Goal: Transaction & Acquisition: Obtain resource

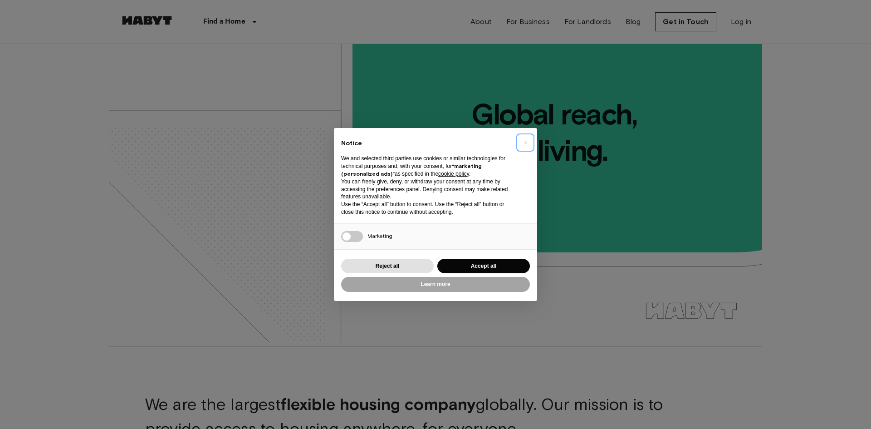
click at [520, 140] on button "×" at bounding box center [525, 142] width 15 height 15
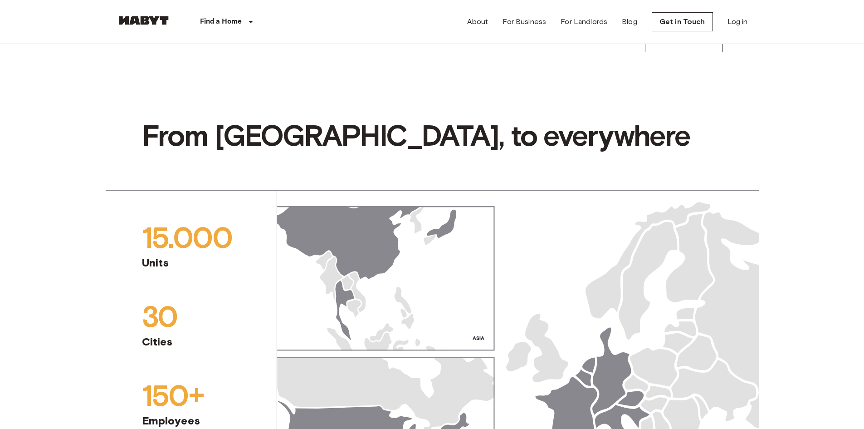
scroll to position [726, 0]
click at [668, 21] on link "Get in Touch" at bounding box center [682, 21] width 61 height 19
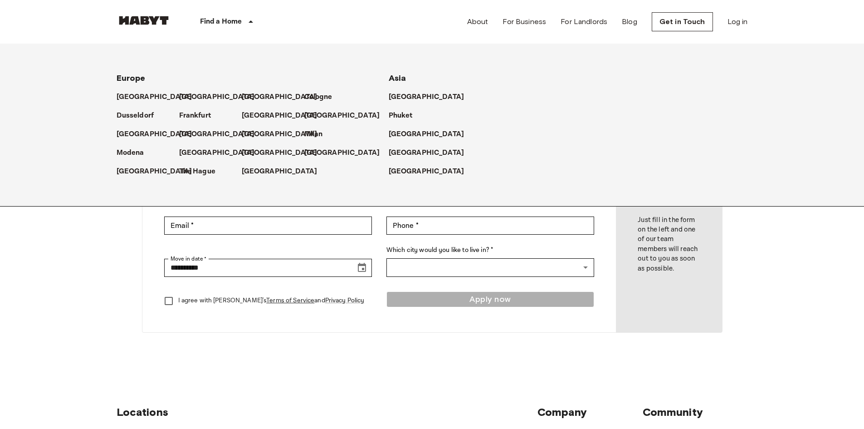
click at [245, 15] on div "Find a Home" at bounding box center [228, 22] width 115 height 44
click at [317, 135] on p "Milan" at bounding box center [315, 134] width 19 height 11
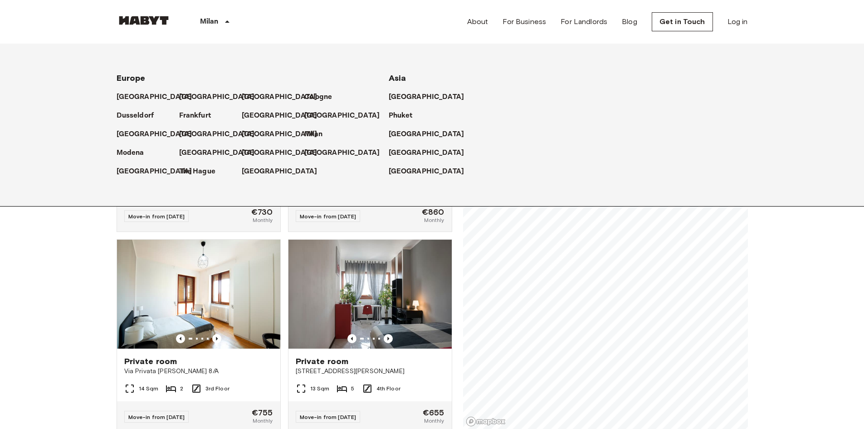
scroll to position [91, 0]
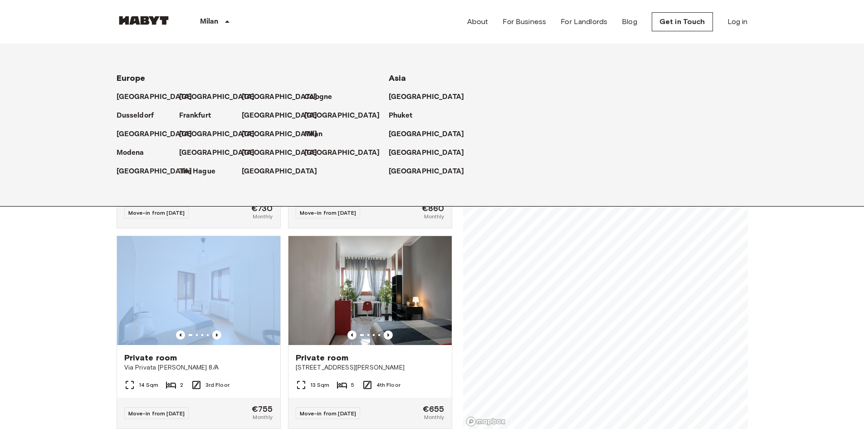
click at [311, 132] on p "Milan" at bounding box center [315, 134] width 19 height 11
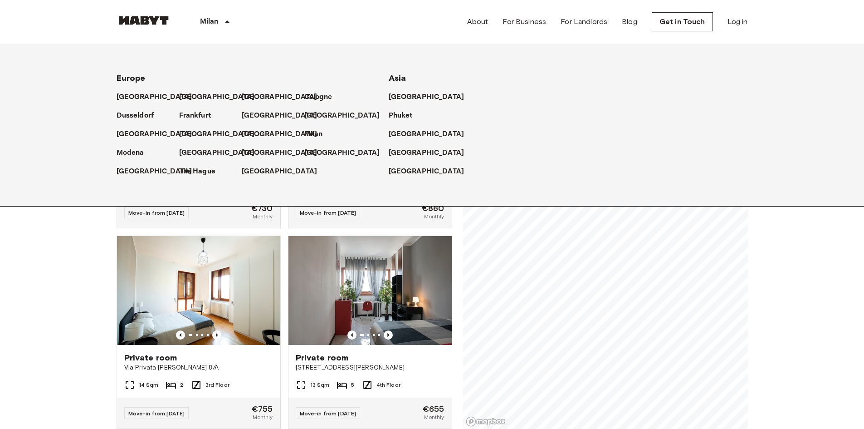
click at [222, 20] on div "Milan" at bounding box center [216, 22] width 91 height 44
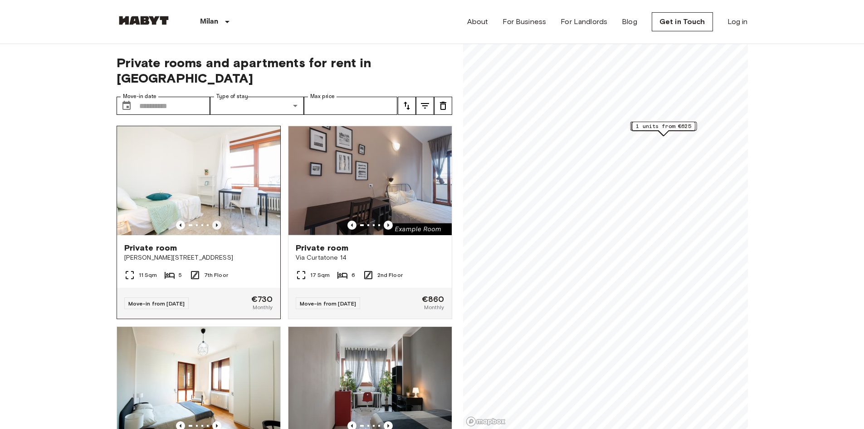
click at [216, 223] on icon "Previous image" at bounding box center [217, 225] width 2 height 4
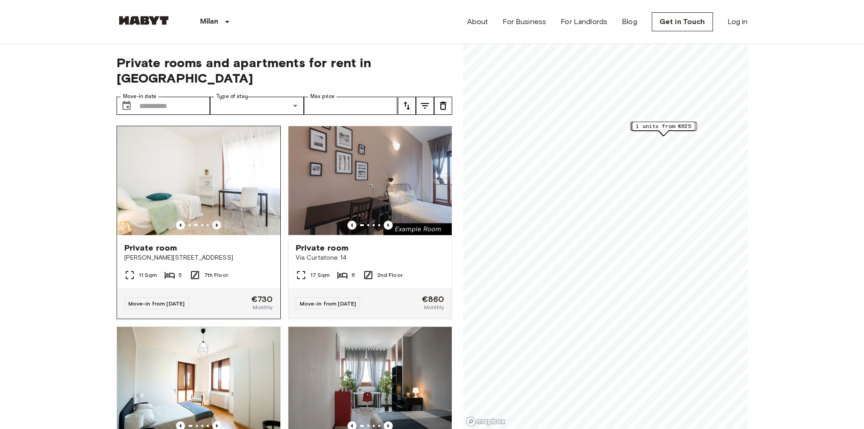
click at [216, 223] on icon "Previous image" at bounding box center [217, 225] width 2 height 4
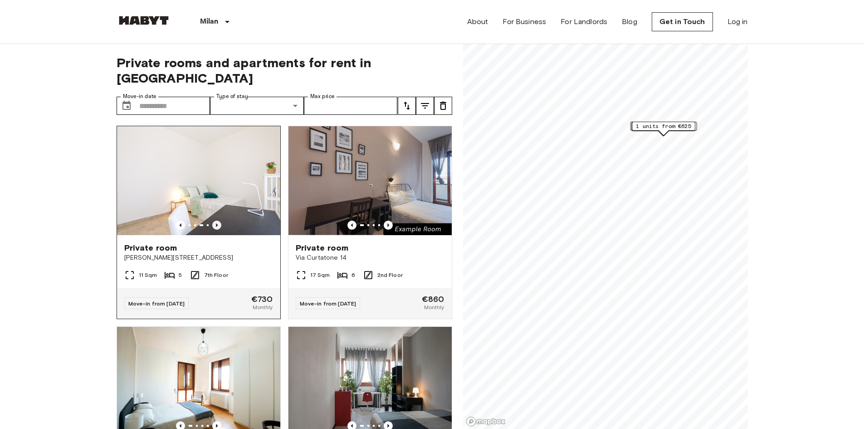
click at [216, 223] on icon "Previous image" at bounding box center [217, 225] width 2 height 4
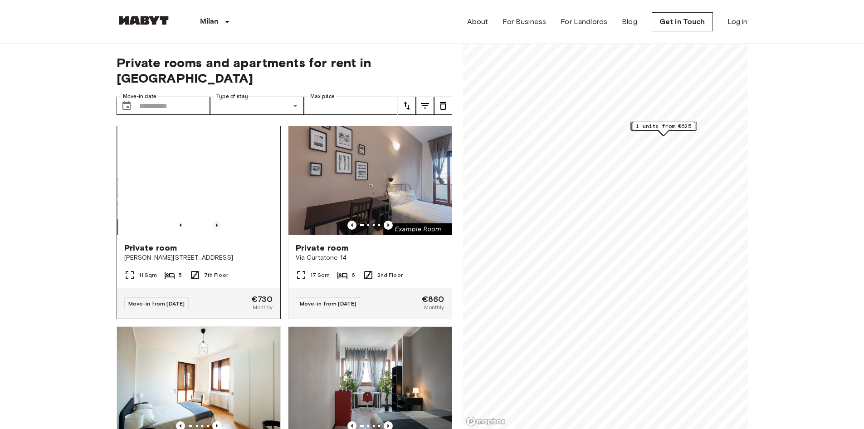
click at [216, 223] on icon "Previous image" at bounding box center [217, 225] width 2 height 4
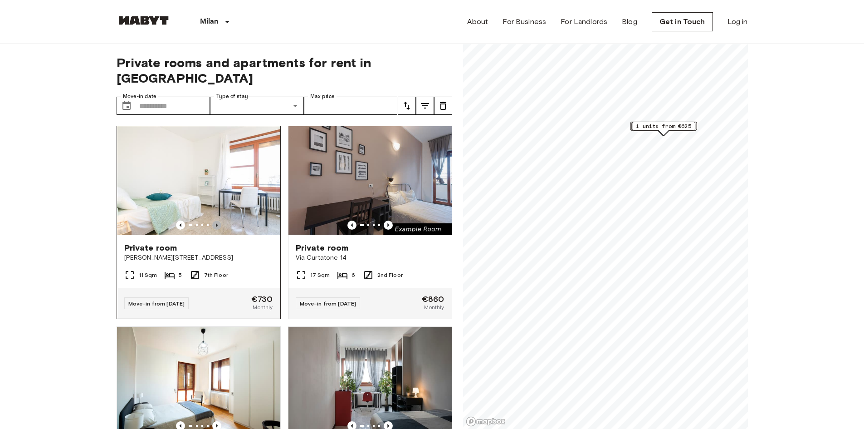
click at [216, 223] on icon "Previous image" at bounding box center [217, 225] width 2 height 4
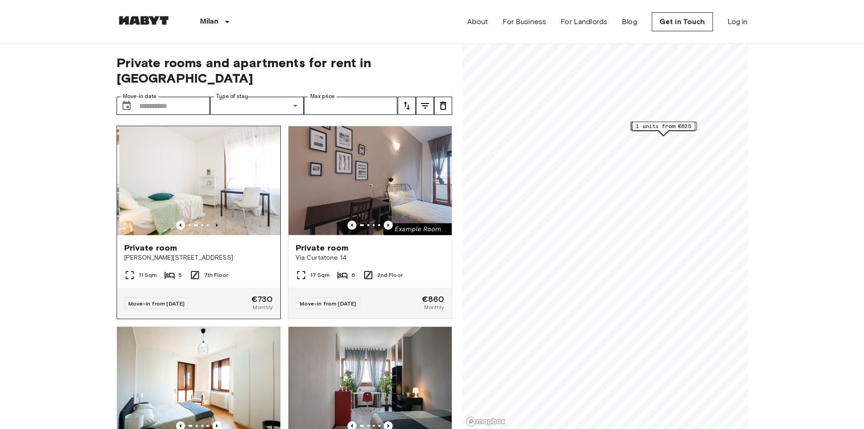
click at [216, 223] on icon "Previous image" at bounding box center [217, 225] width 2 height 4
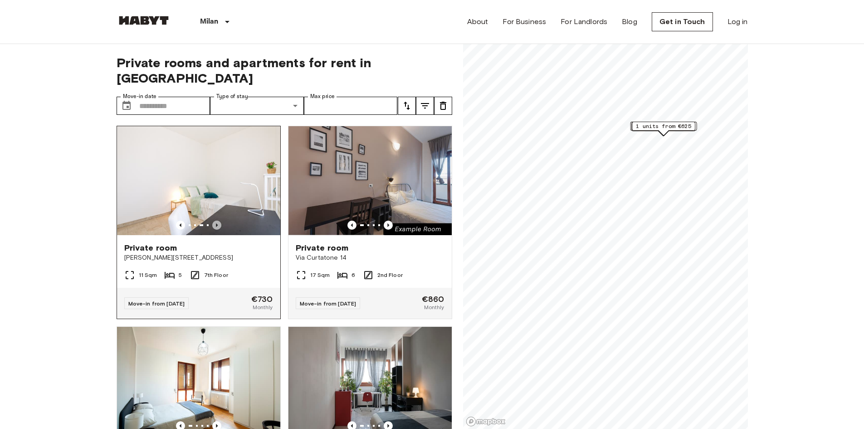
click at [214, 221] on icon "Previous image" at bounding box center [216, 225] width 9 height 9
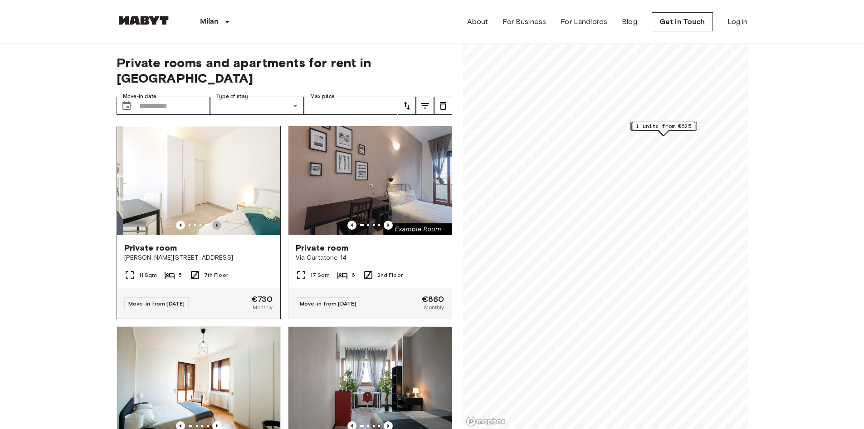
click at [214, 221] on icon "Previous image" at bounding box center [216, 225] width 9 height 9
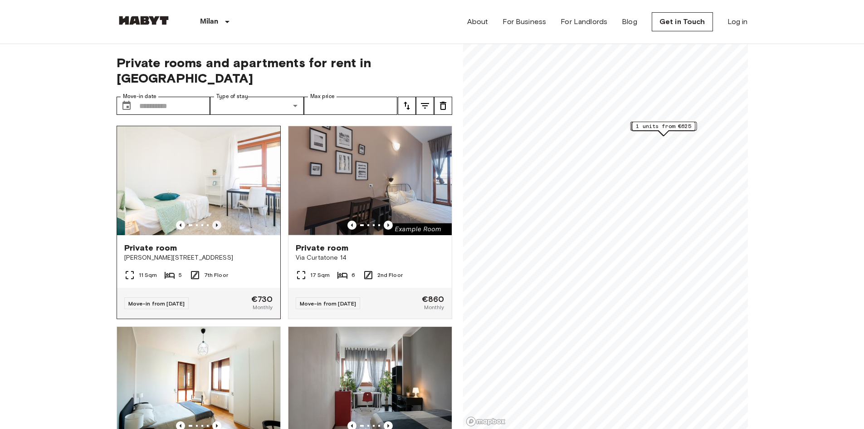
click at [214, 221] on icon "Previous image" at bounding box center [216, 225] width 9 height 9
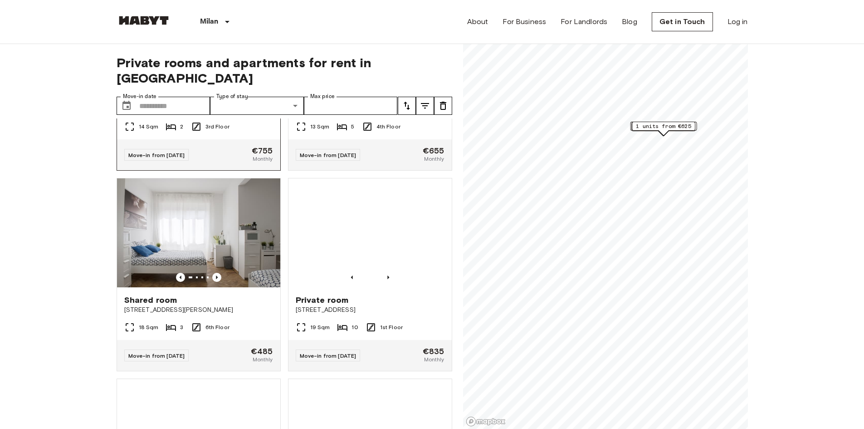
scroll to position [408, 0]
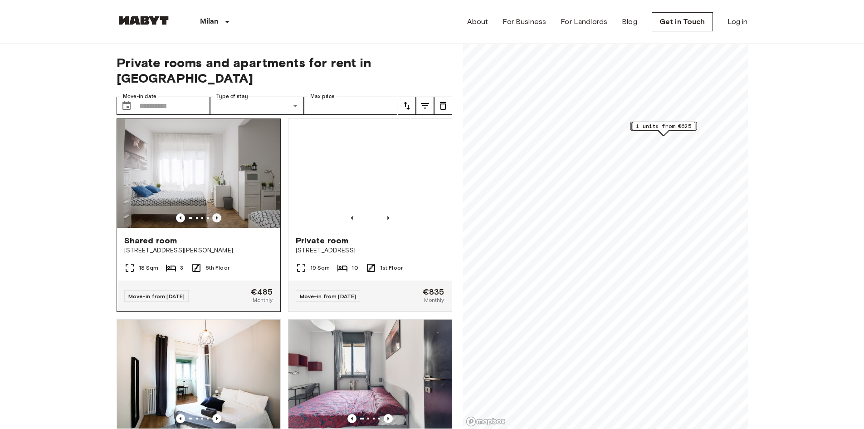
click at [214, 213] on icon "Previous image" at bounding box center [216, 217] width 9 height 9
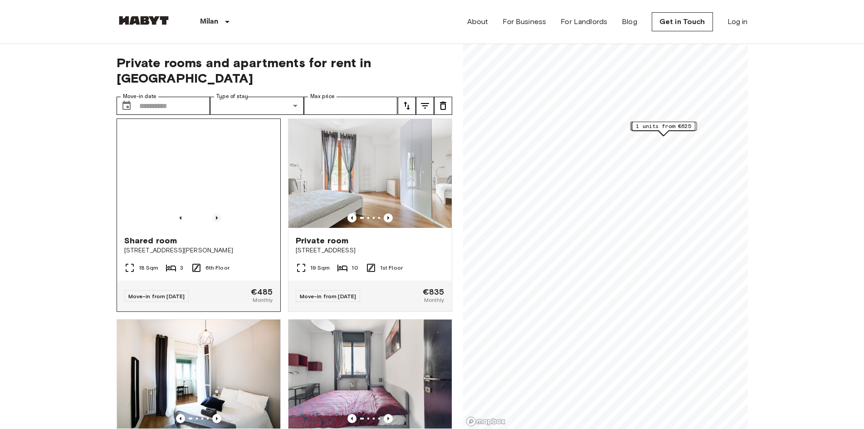
click at [214, 213] on icon "Previous image" at bounding box center [216, 217] width 9 height 9
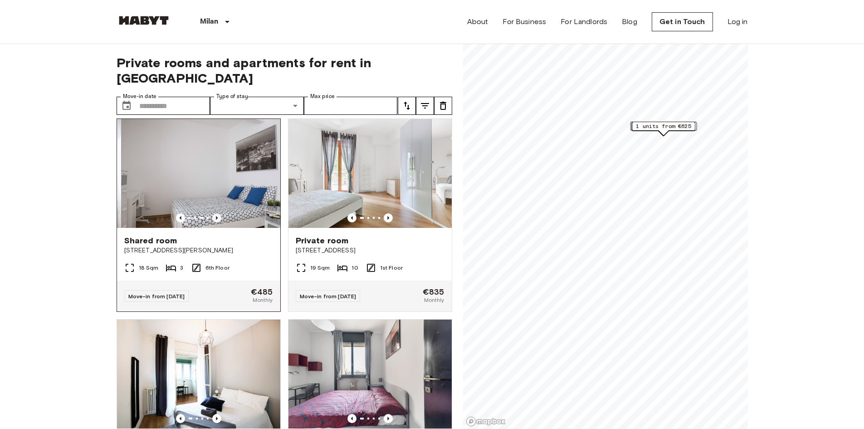
click at [214, 213] on icon "Previous image" at bounding box center [216, 217] width 9 height 9
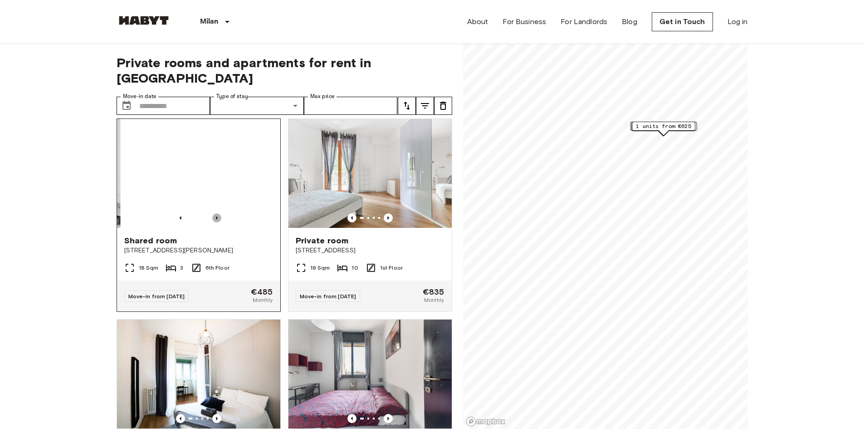
click at [214, 213] on icon "Previous image" at bounding box center [216, 217] width 9 height 9
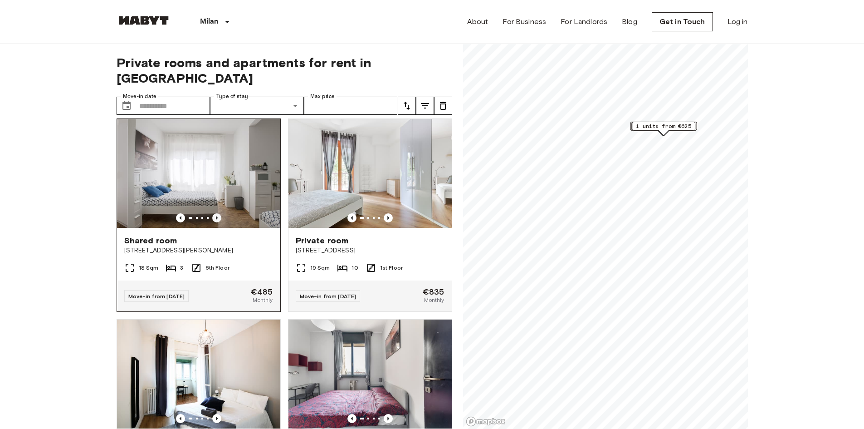
click at [214, 213] on icon "Previous image" at bounding box center [216, 217] width 9 height 9
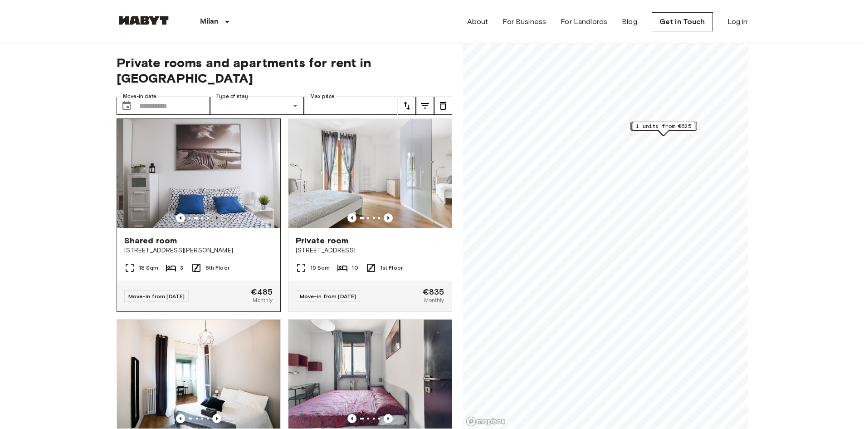
click at [214, 213] on icon "Previous image" at bounding box center [216, 217] width 9 height 9
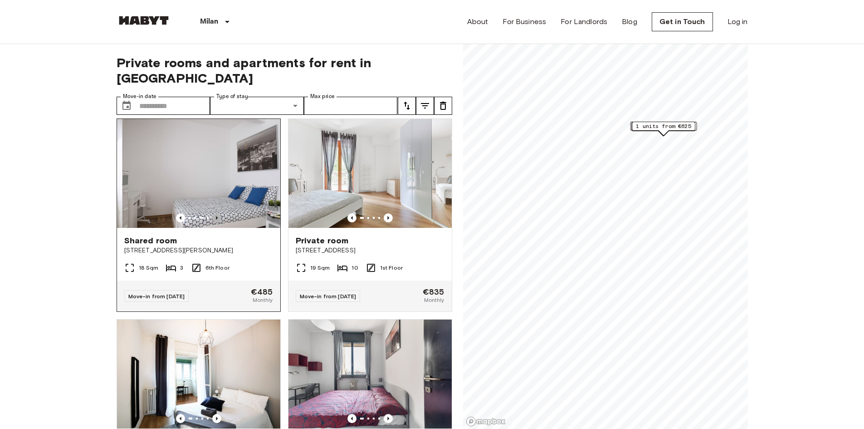
click at [214, 213] on icon "Previous image" at bounding box center [216, 217] width 9 height 9
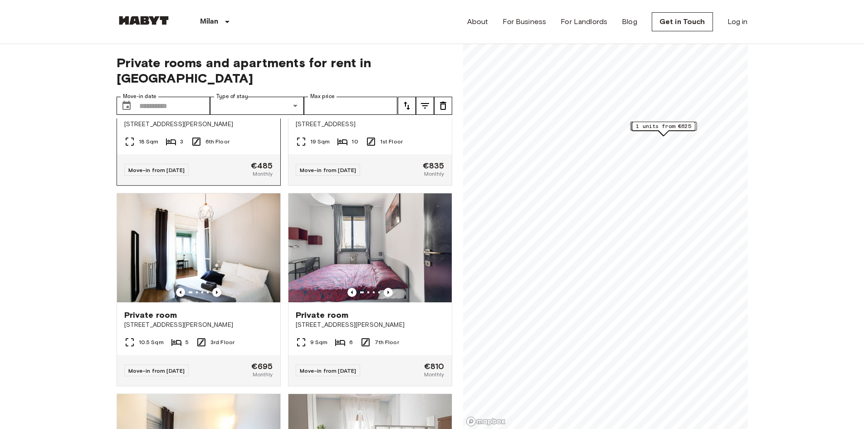
scroll to position [545, 0]
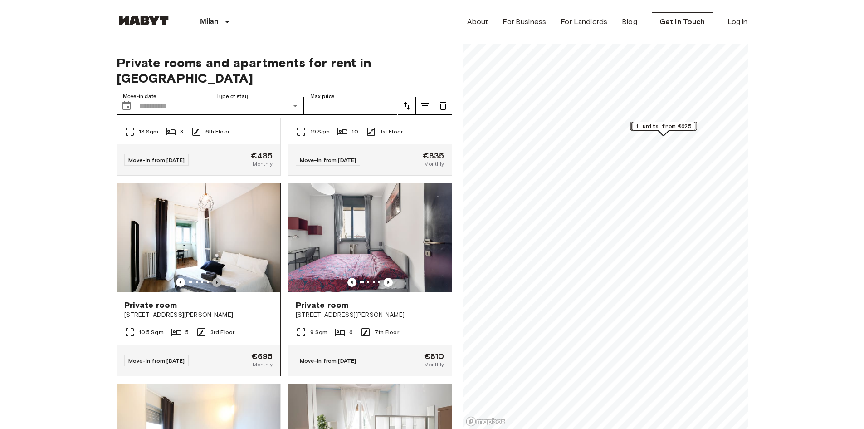
click at [219, 278] on icon "Previous image" at bounding box center [216, 282] width 9 height 9
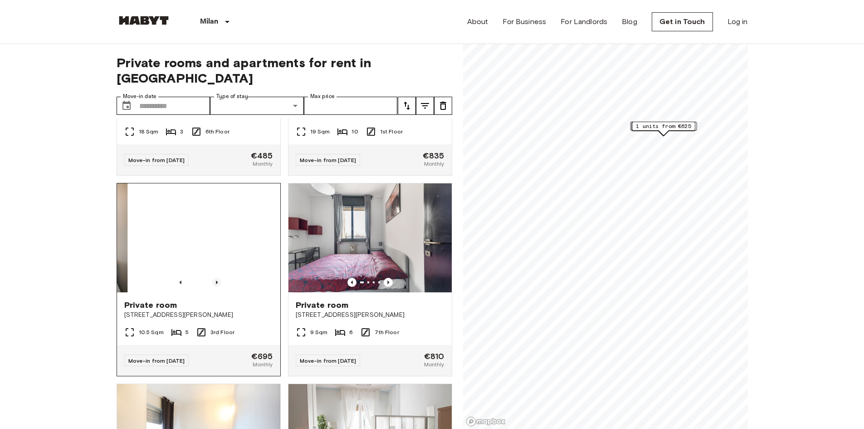
click at [218, 278] on icon "Previous image" at bounding box center [216, 282] width 9 height 9
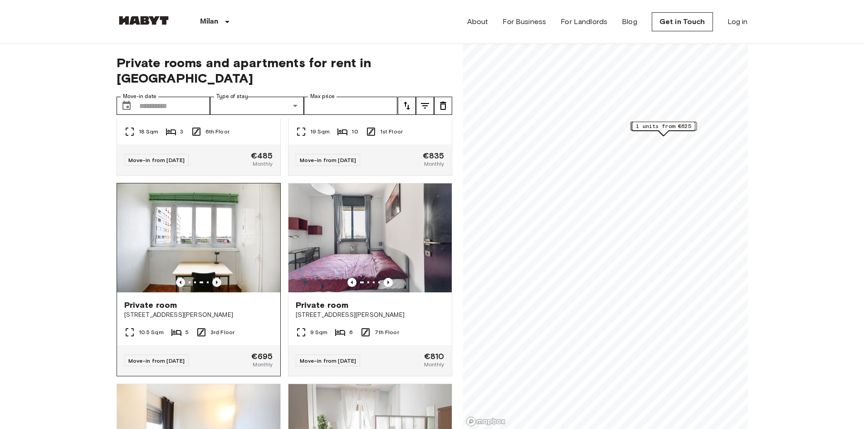
click at [214, 278] on icon "Previous image" at bounding box center [216, 282] width 9 height 9
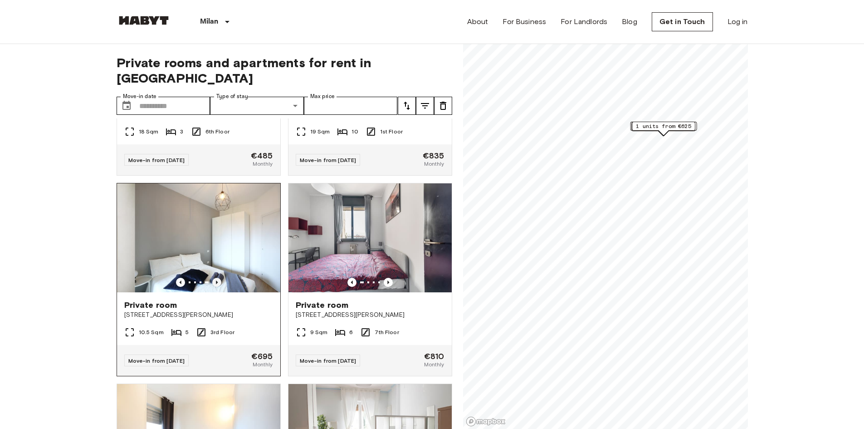
click at [214, 278] on icon "Previous image" at bounding box center [216, 282] width 9 height 9
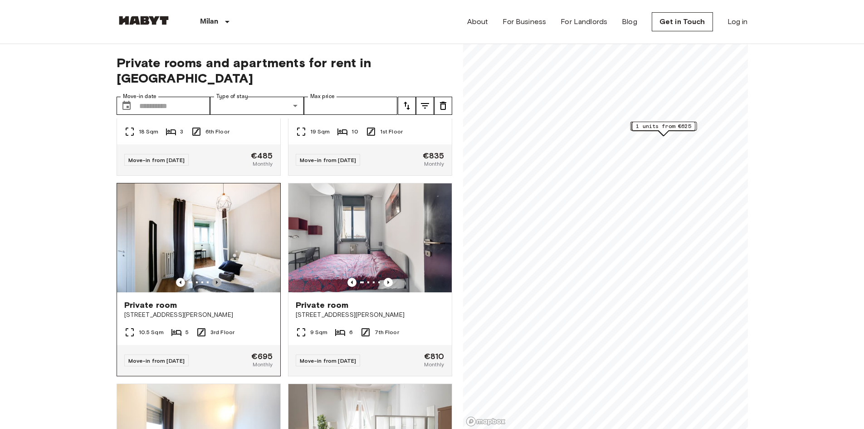
click at [214, 278] on icon "Previous image" at bounding box center [216, 282] width 9 height 9
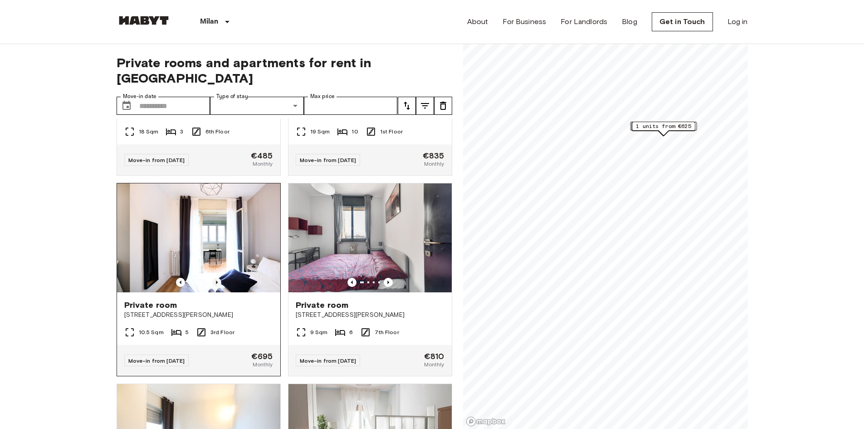
click at [214, 278] on icon "Previous image" at bounding box center [216, 282] width 9 height 9
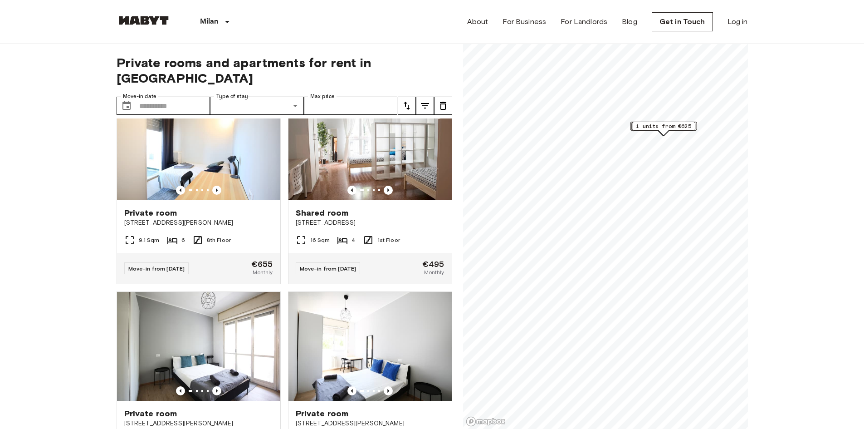
scroll to position [817, 0]
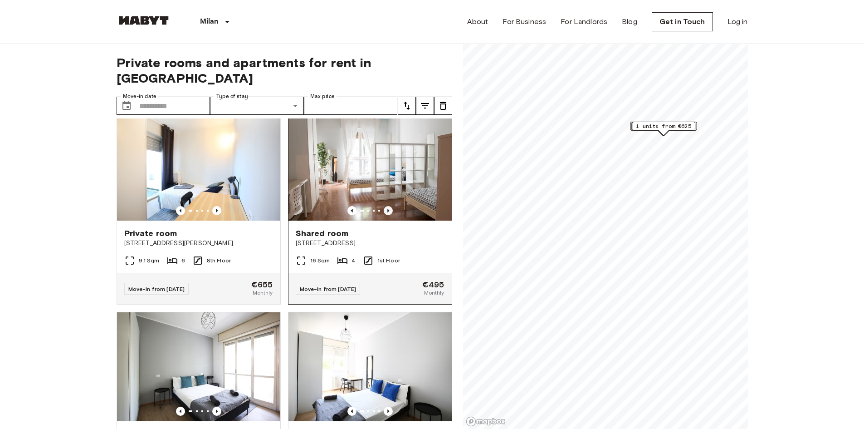
click at [384, 211] on icon "Previous image" at bounding box center [388, 210] width 9 height 9
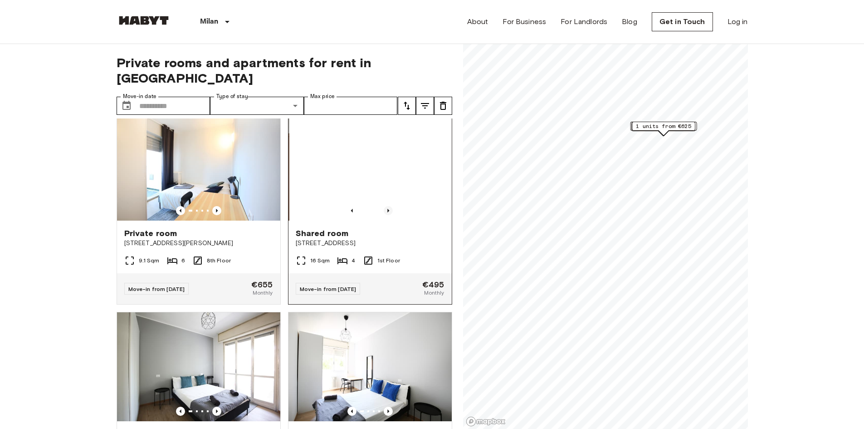
click at [384, 211] on icon "Previous image" at bounding box center [388, 210] width 9 height 9
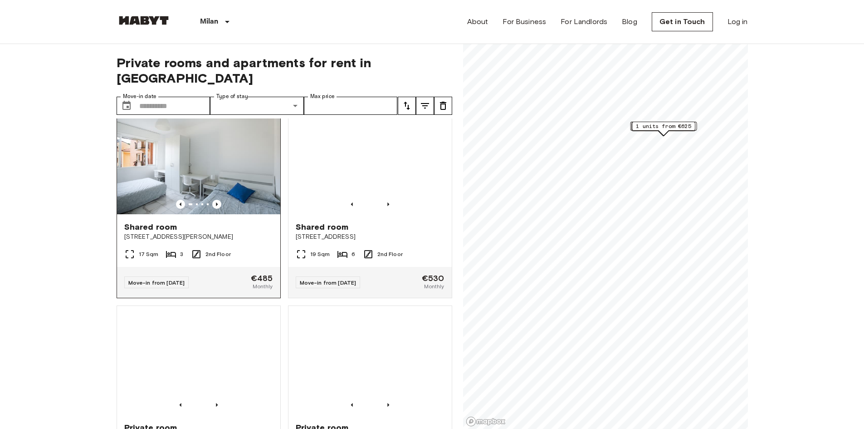
scroll to position [1225, 0]
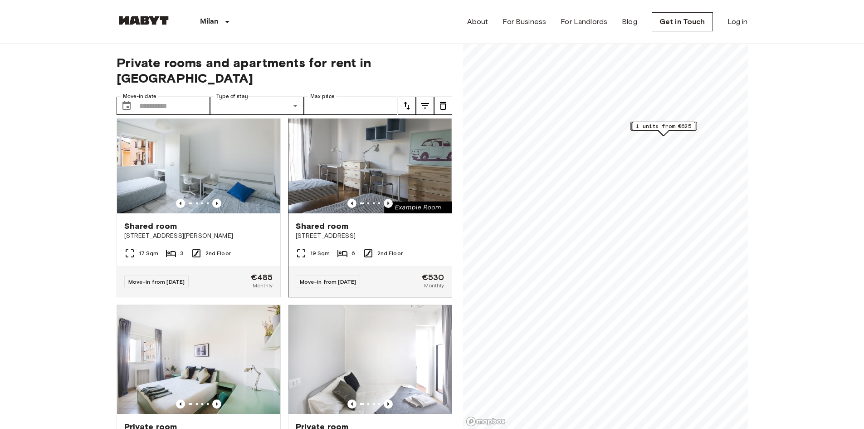
click at [388, 205] on icon "Previous image" at bounding box center [389, 203] width 2 height 4
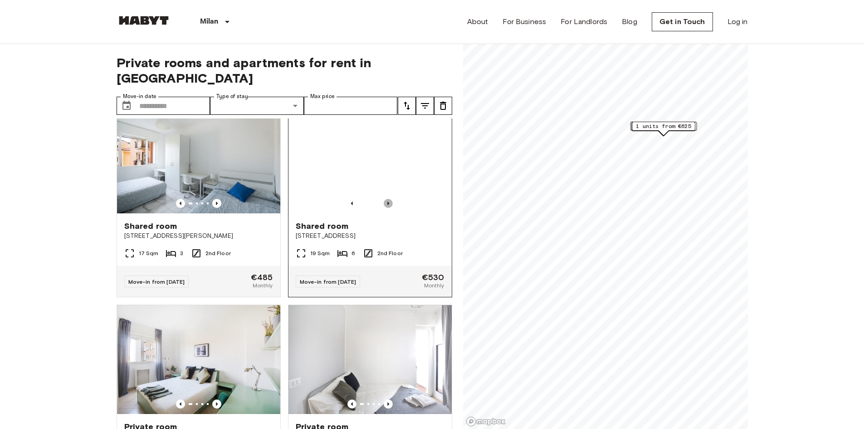
click at [388, 205] on icon "Previous image" at bounding box center [389, 203] width 2 height 4
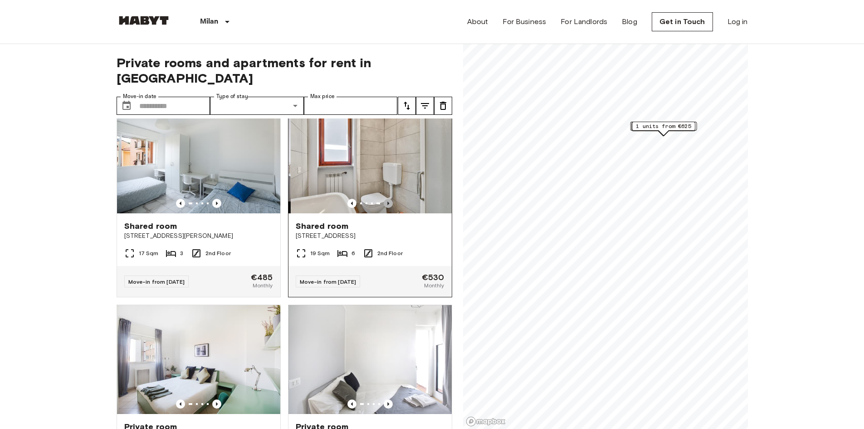
click at [384, 208] on icon "Previous image" at bounding box center [388, 203] width 9 height 9
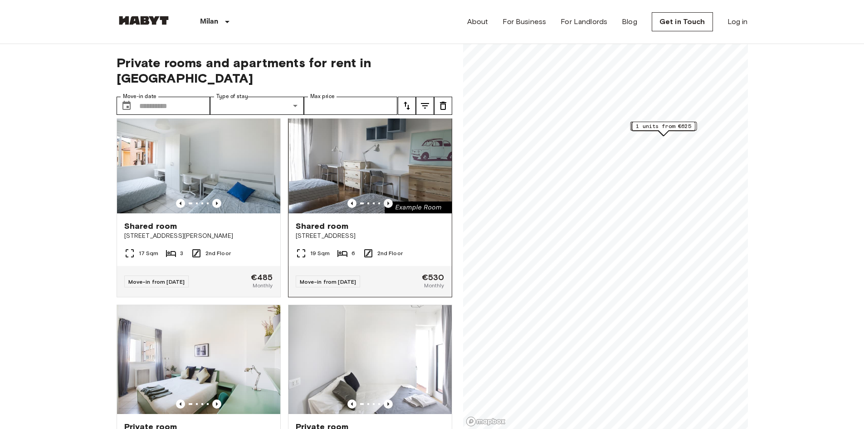
click at [384, 208] on icon "Previous image" at bounding box center [388, 203] width 9 height 9
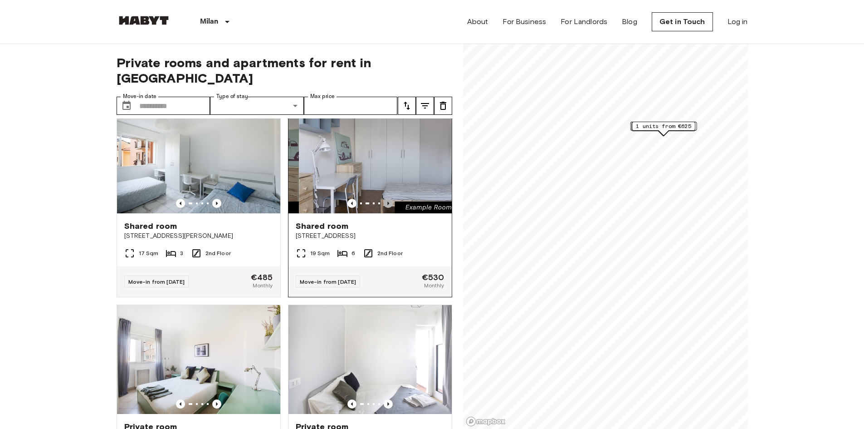
click at [384, 208] on icon "Previous image" at bounding box center [388, 203] width 9 height 9
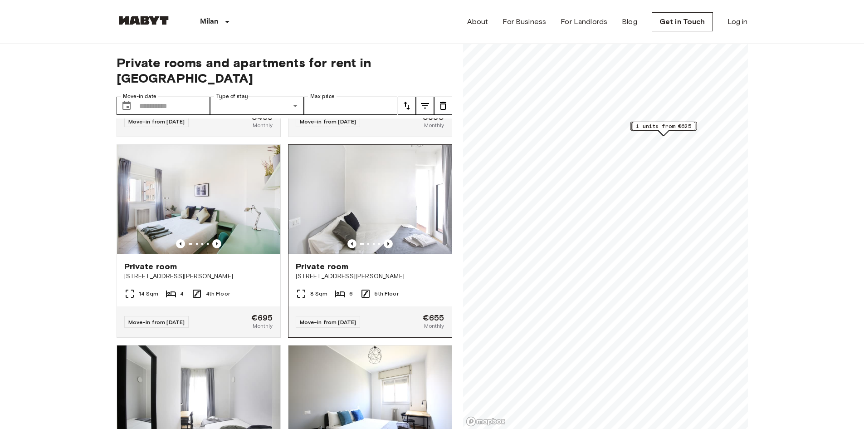
scroll to position [1407, 0]
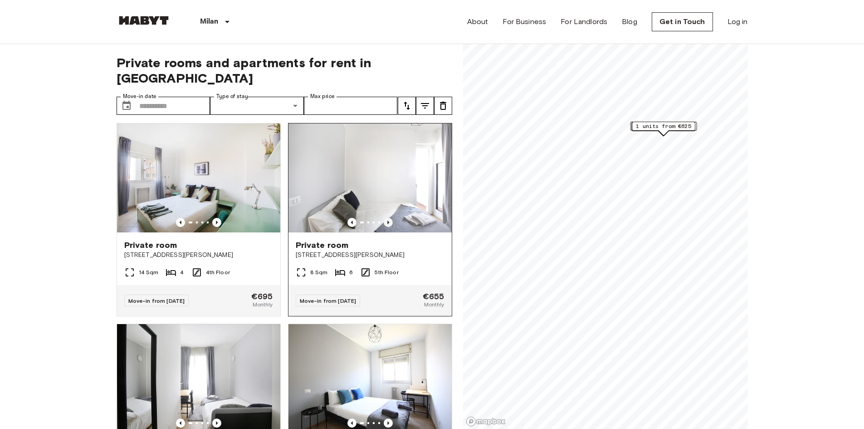
click at [384, 227] on icon "Previous image" at bounding box center [388, 222] width 9 height 9
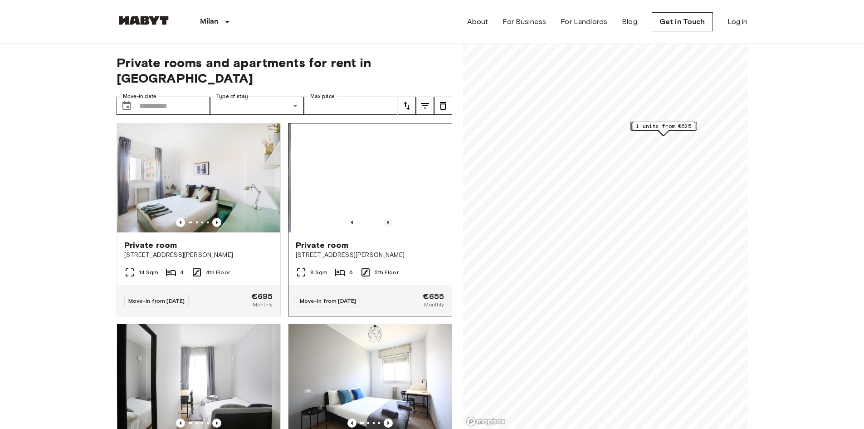
click at [384, 227] on icon "Previous image" at bounding box center [388, 222] width 9 height 9
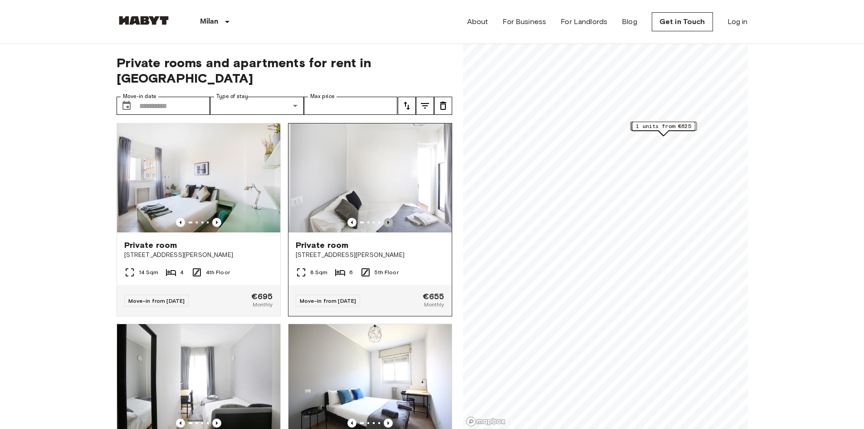
click at [388, 224] on icon "Previous image" at bounding box center [389, 223] width 2 height 4
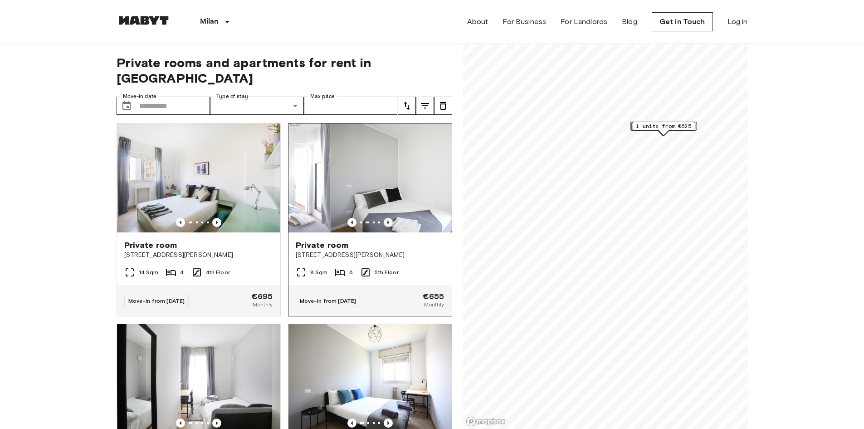
click at [388, 224] on icon "Previous image" at bounding box center [389, 223] width 2 height 4
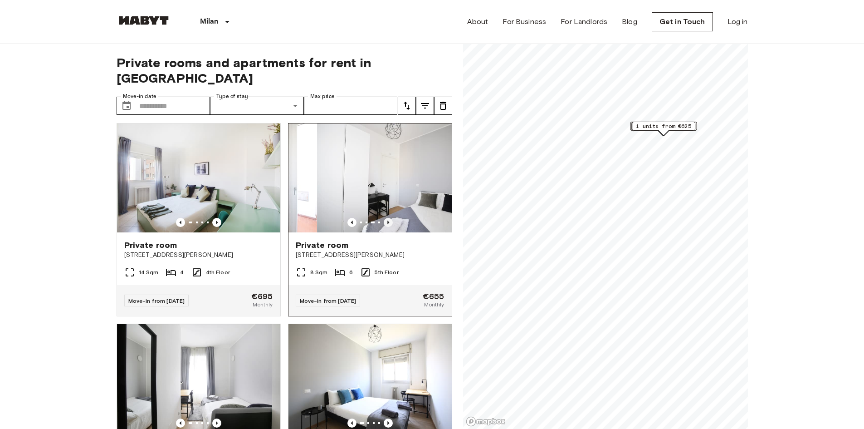
click at [388, 224] on icon "Previous image" at bounding box center [389, 223] width 2 height 4
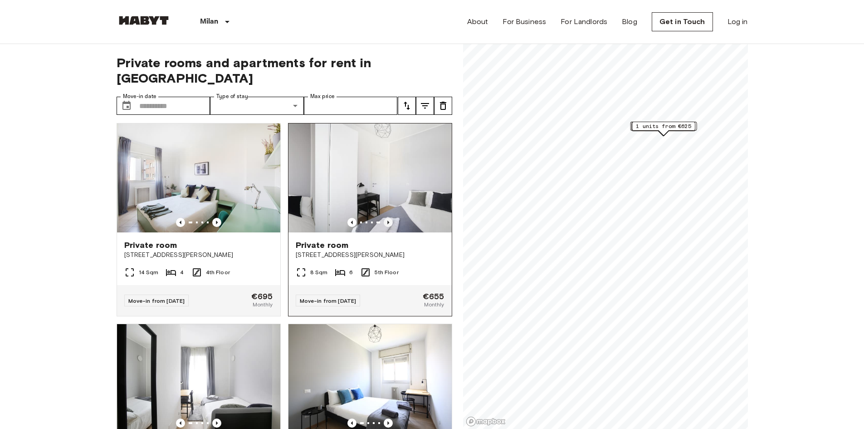
click at [388, 224] on icon "Previous image" at bounding box center [389, 223] width 2 height 4
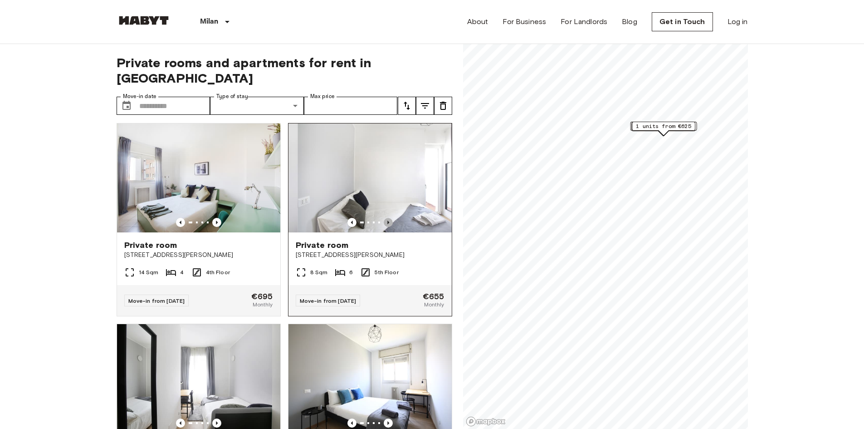
click at [388, 224] on icon "Previous image" at bounding box center [389, 223] width 2 height 4
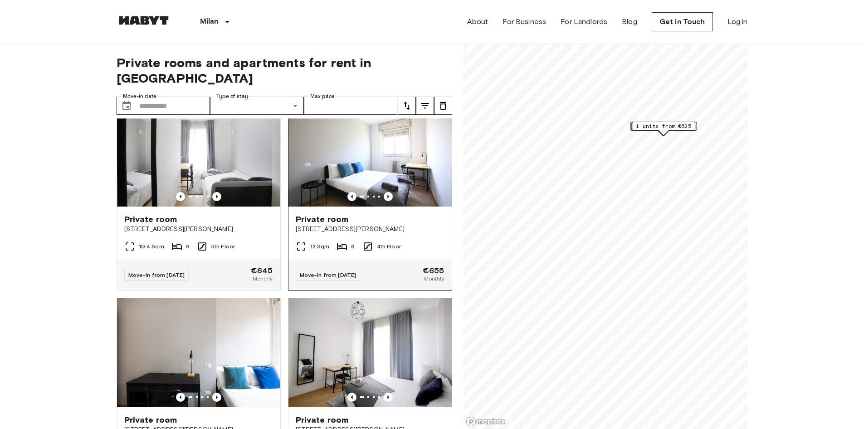
scroll to position [1634, 0]
click at [215, 201] on icon "Previous image" at bounding box center [216, 195] width 9 height 9
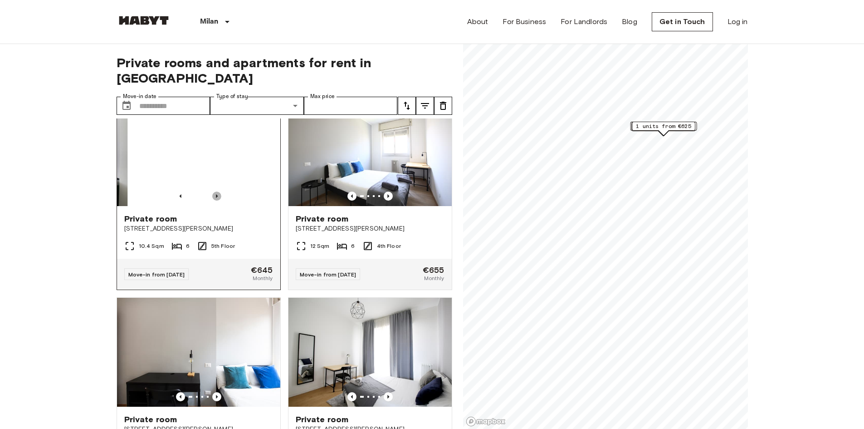
click at [215, 201] on icon "Previous image" at bounding box center [216, 195] width 9 height 9
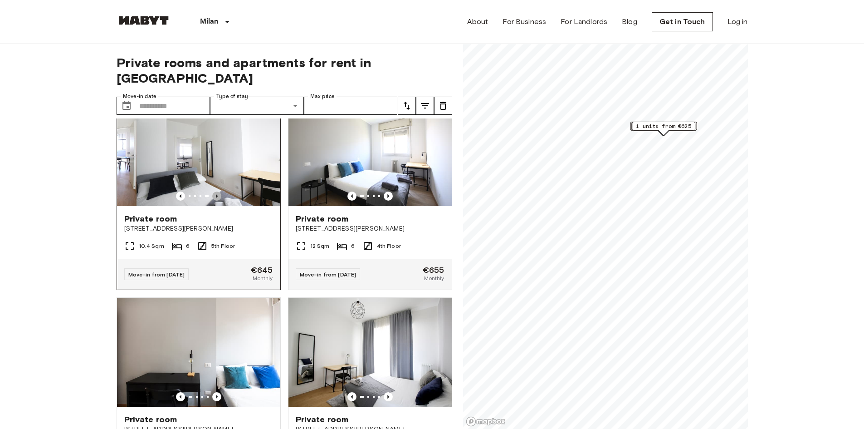
click at [215, 201] on icon "Previous image" at bounding box center [216, 195] width 9 height 9
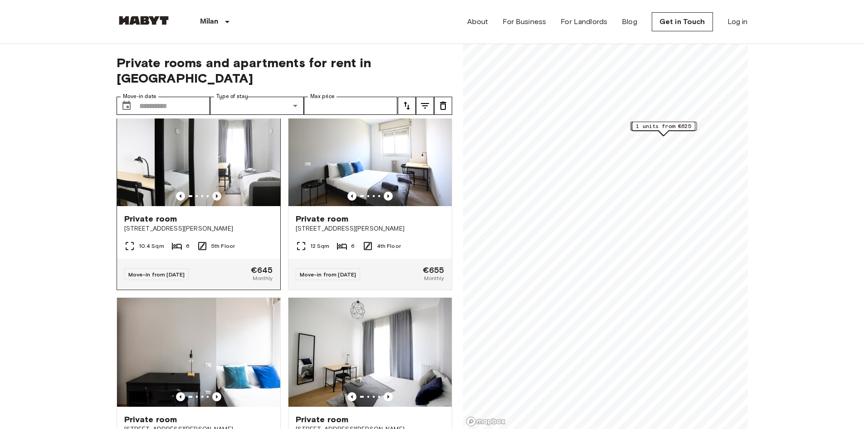
click at [215, 201] on icon "Previous image" at bounding box center [216, 195] width 9 height 9
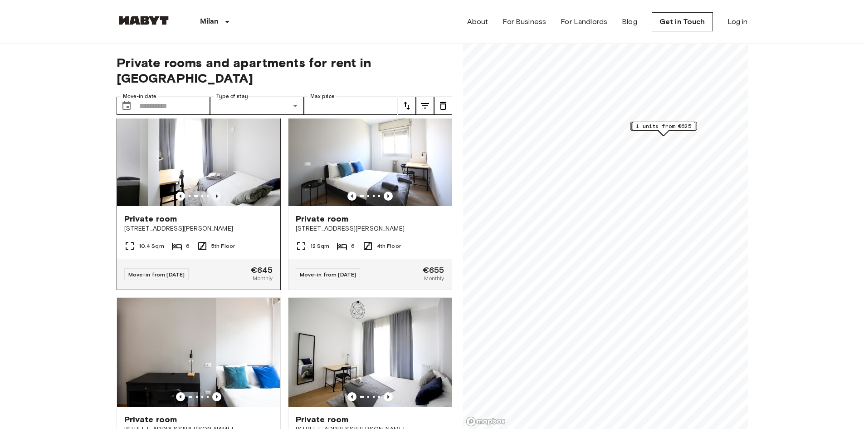
click at [215, 201] on icon "Previous image" at bounding box center [216, 195] width 9 height 9
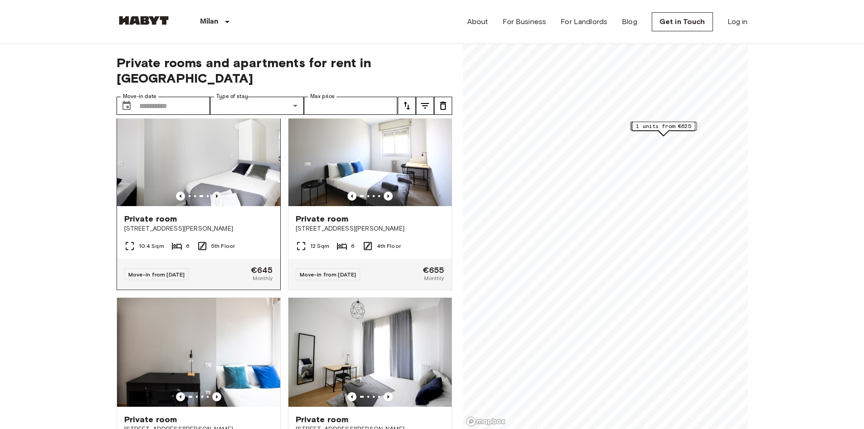
click at [215, 201] on icon "Previous image" at bounding box center [216, 195] width 9 height 9
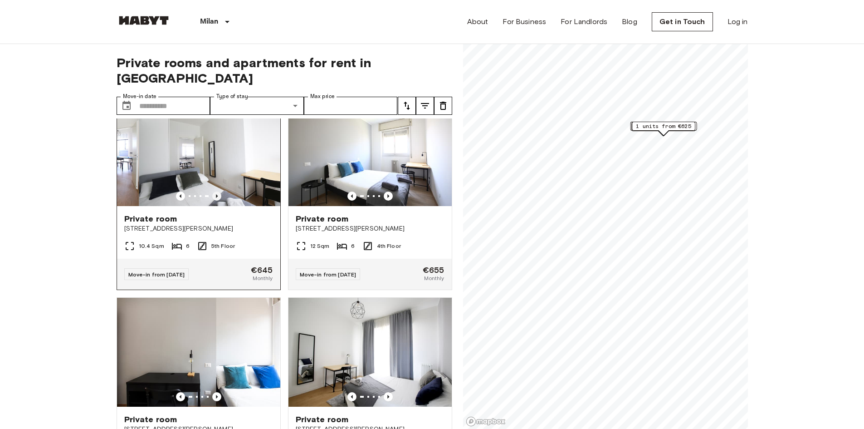
click at [215, 201] on icon "Previous image" at bounding box center [216, 195] width 9 height 9
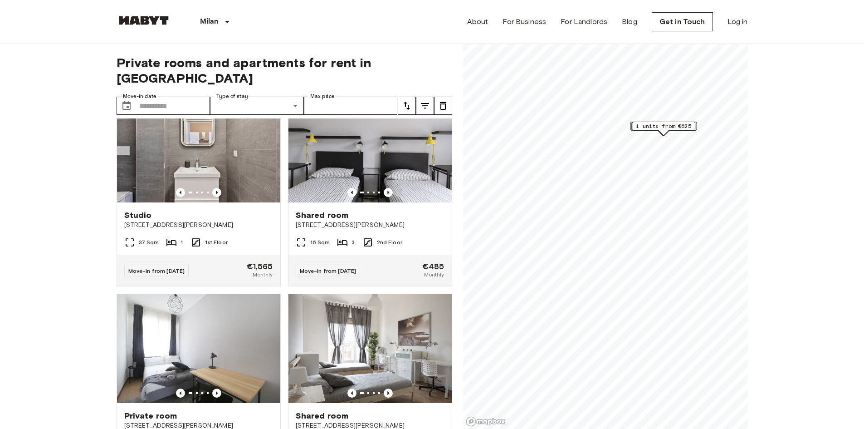
scroll to position [2249, 0]
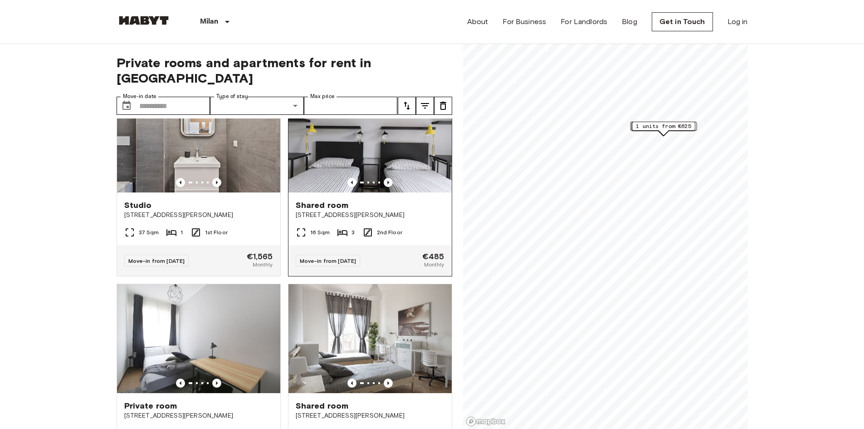
click at [385, 187] on icon "Previous image" at bounding box center [388, 182] width 9 height 9
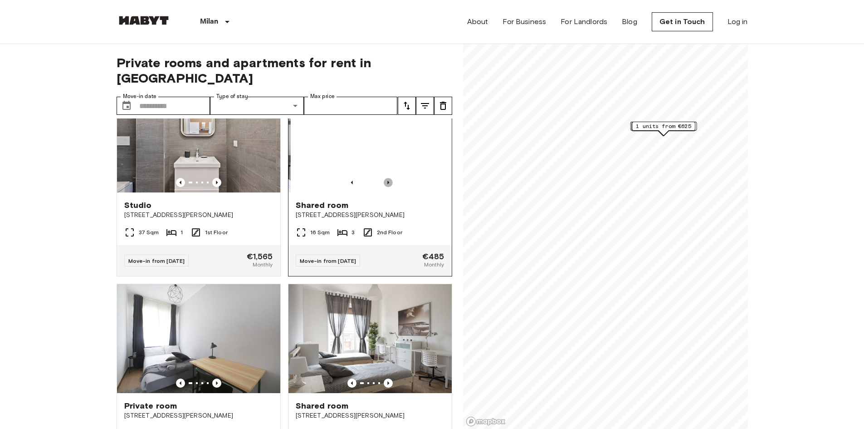
click at [385, 187] on icon "Previous image" at bounding box center [388, 182] width 9 height 9
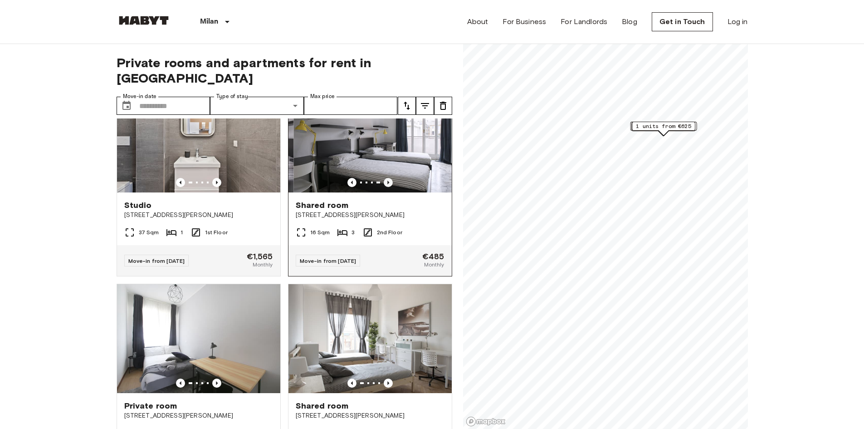
click at [385, 187] on icon "Previous image" at bounding box center [388, 182] width 9 height 9
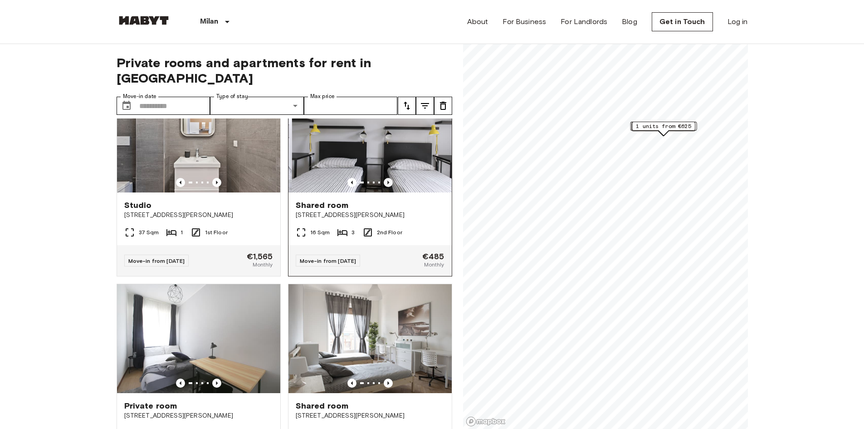
click at [385, 187] on icon "Previous image" at bounding box center [388, 182] width 9 height 9
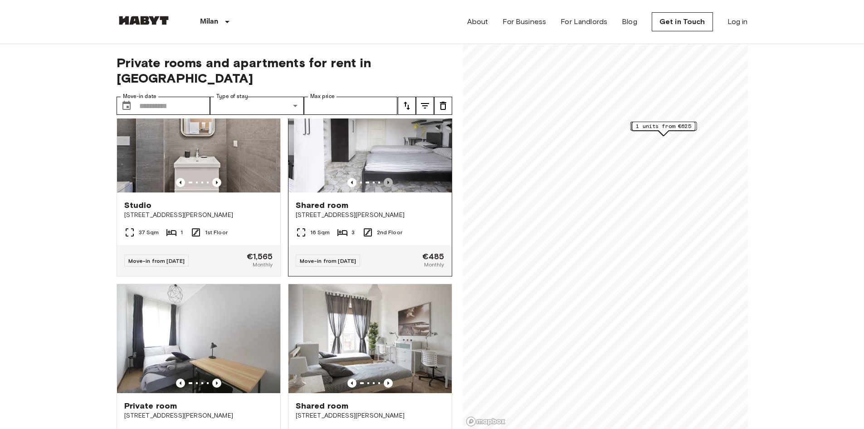
click at [385, 187] on icon "Previous image" at bounding box center [388, 182] width 9 height 9
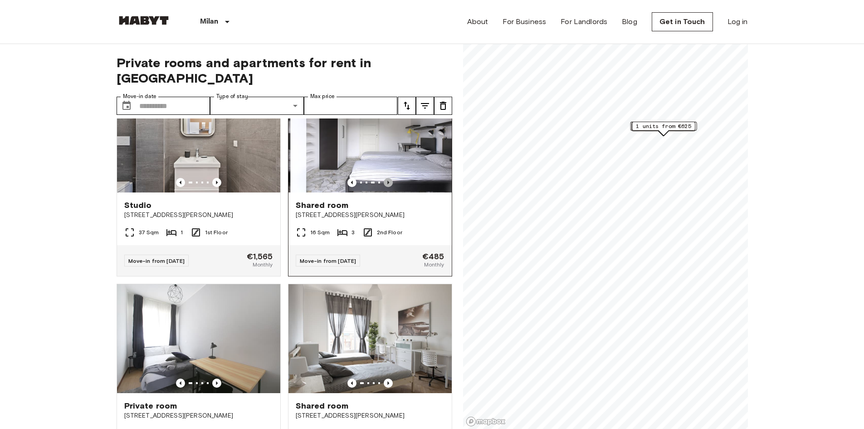
click at [385, 187] on icon "Previous image" at bounding box center [388, 182] width 9 height 9
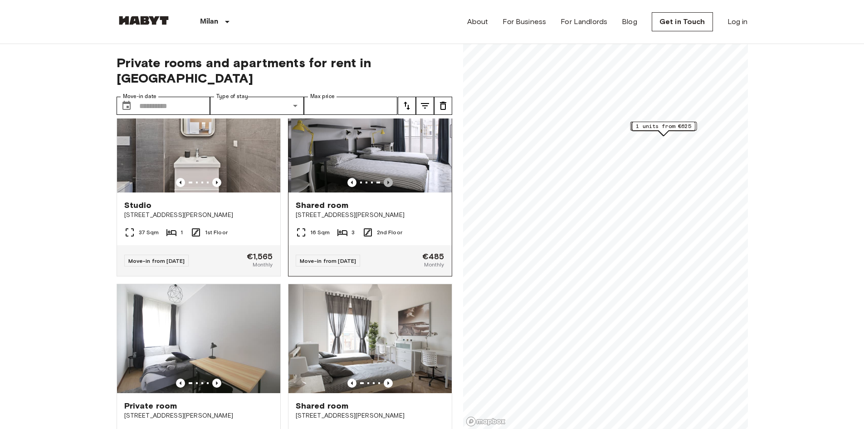
click at [385, 187] on icon "Previous image" at bounding box center [388, 182] width 9 height 9
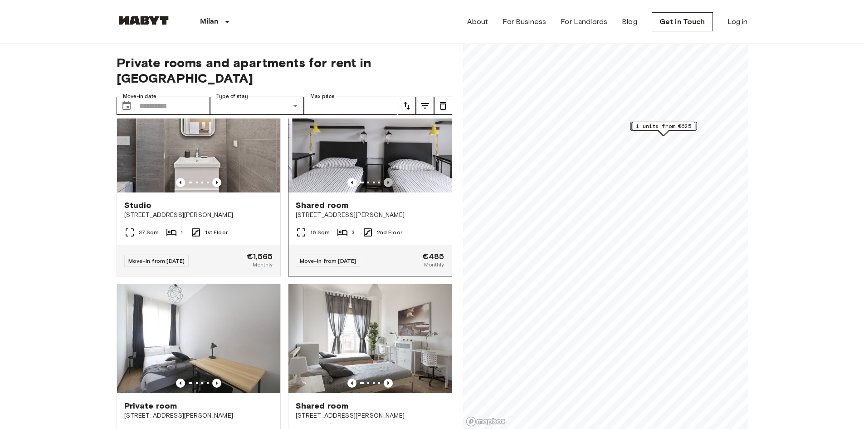
click at [385, 187] on icon "Previous image" at bounding box center [388, 182] width 9 height 9
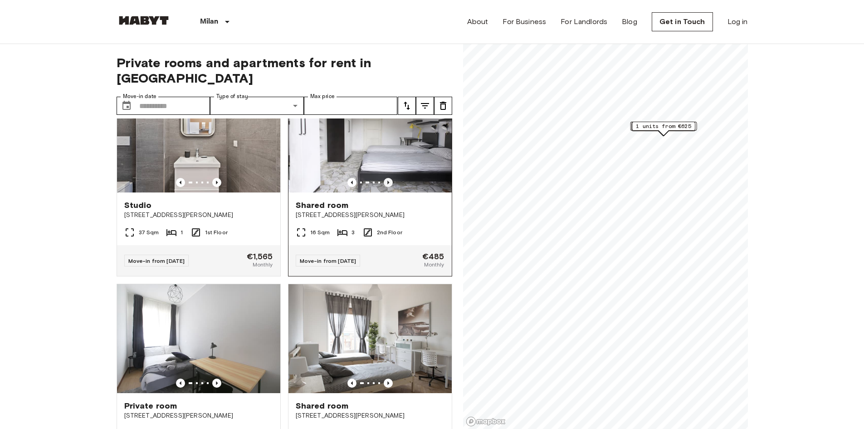
click at [385, 187] on icon "Previous image" at bounding box center [388, 182] width 9 height 9
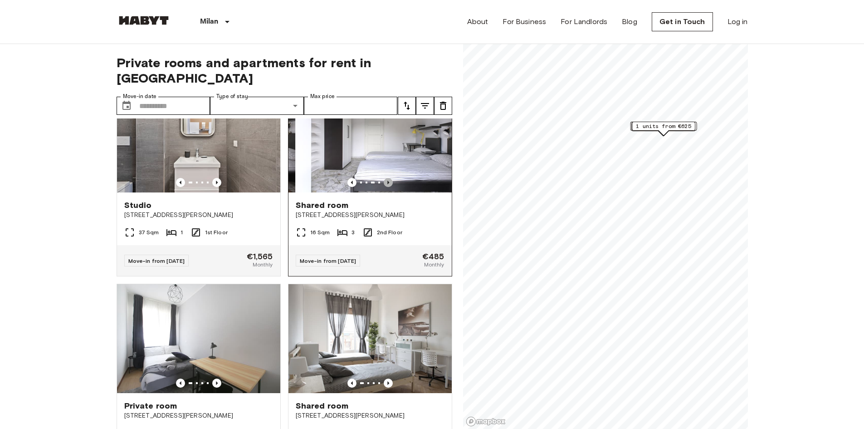
click at [385, 187] on icon "Previous image" at bounding box center [388, 182] width 9 height 9
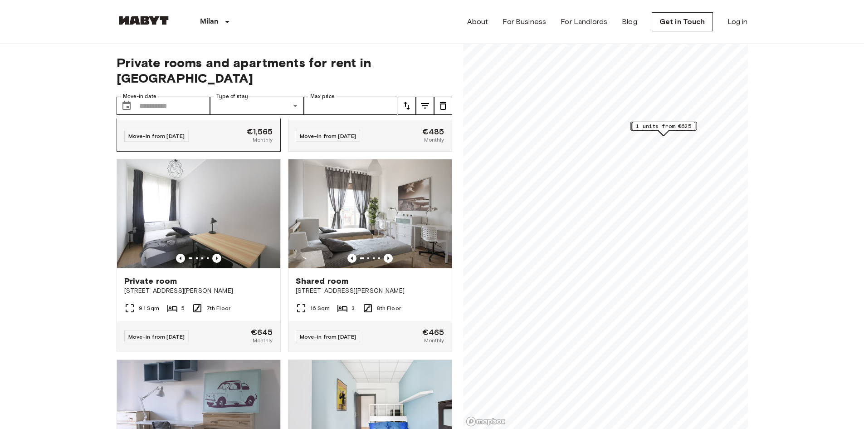
scroll to position [2385, 0]
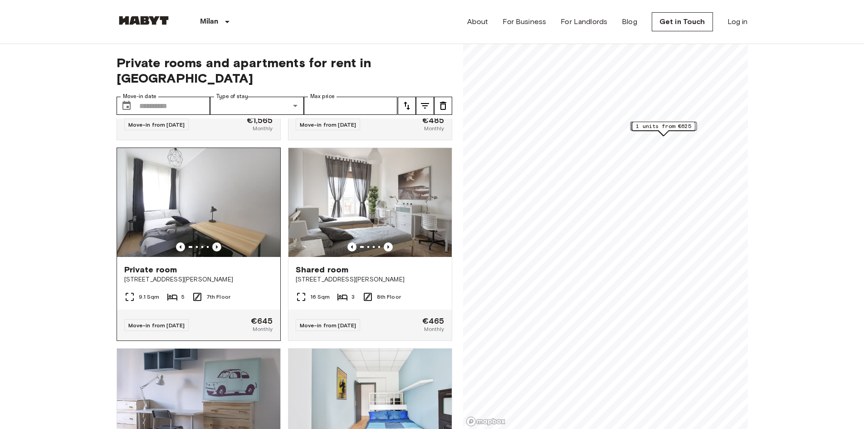
click at [213, 251] on icon "Previous image" at bounding box center [216, 246] width 9 height 9
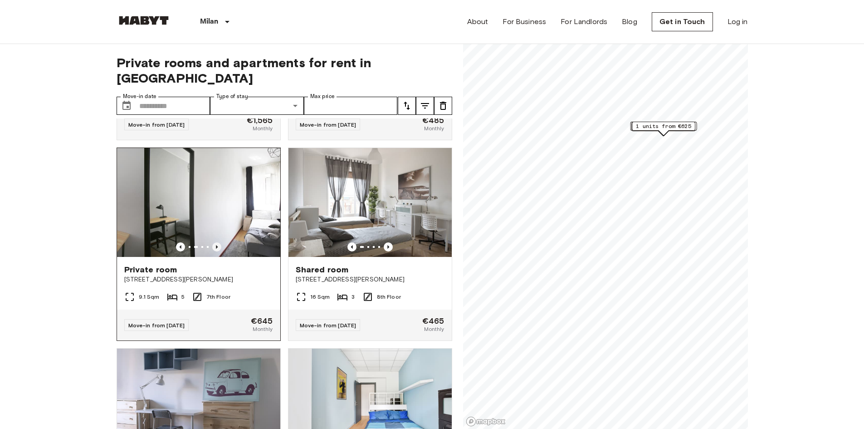
click at [215, 251] on icon "Previous image" at bounding box center [216, 246] width 9 height 9
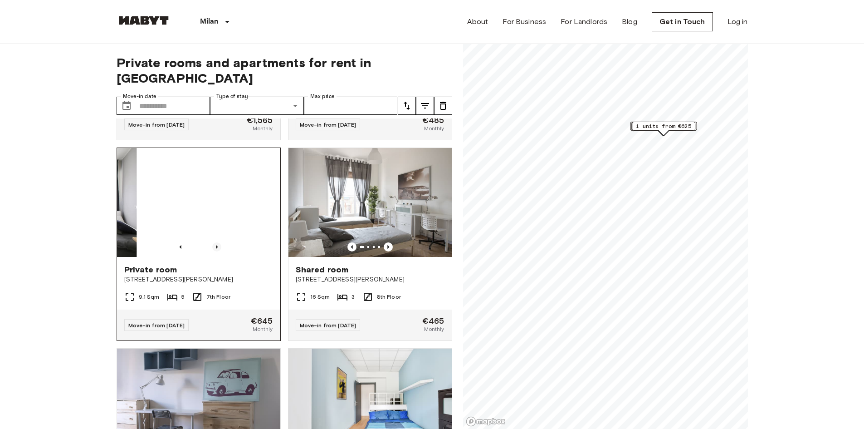
click at [215, 251] on icon "Previous image" at bounding box center [216, 246] width 9 height 9
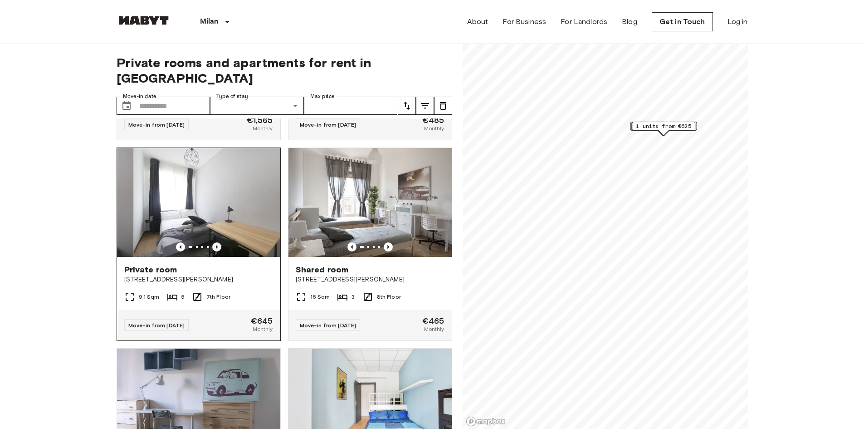
click at [215, 251] on icon "Previous image" at bounding box center [216, 246] width 9 height 9
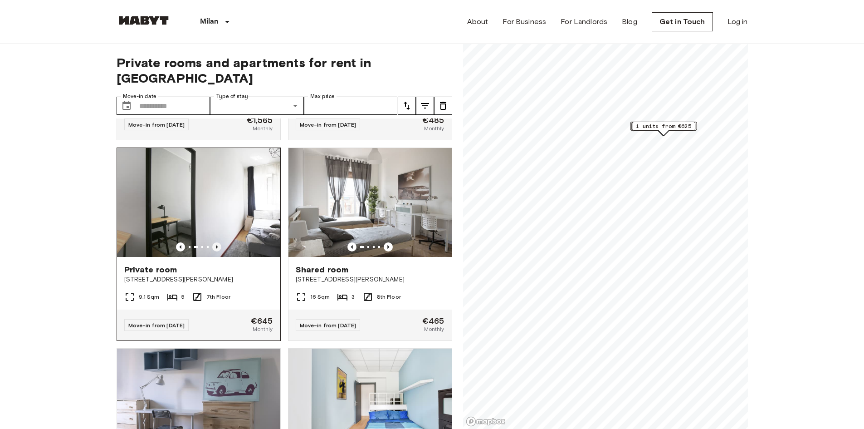
click at [215, 251] on icon "Previous image" at bounding box center [216, 246] width 9 height 9
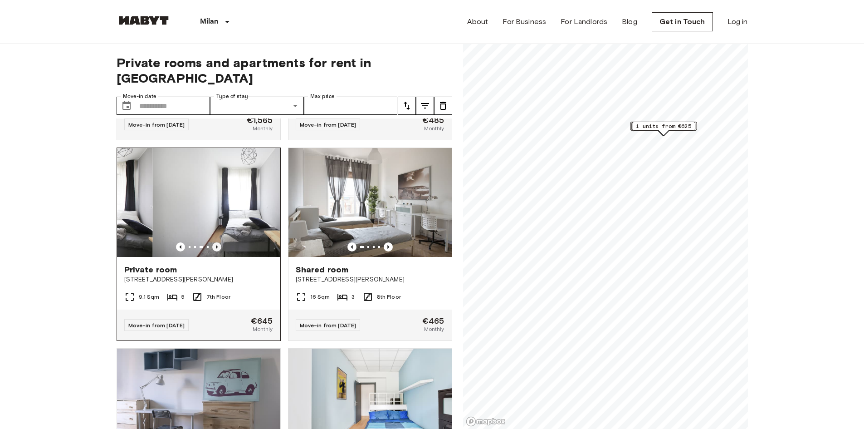
click at [215, 251] on icon "Previous image" at bounding box center [216, 246] width 9 height 9
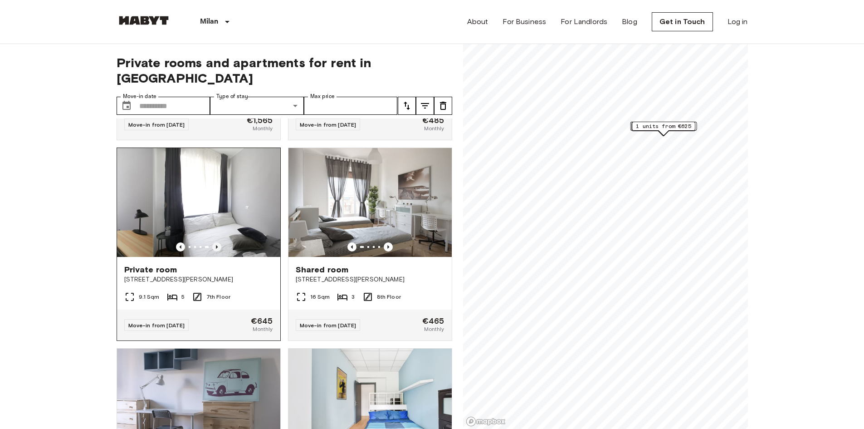
click at [215, 251] on icon "Previous image" at bounding box center [216, 246] width 9 height 9
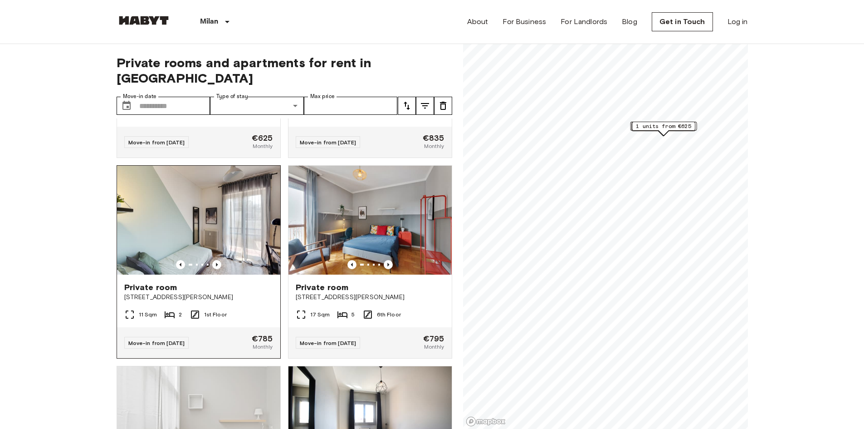
scroll to position [3020, 0]
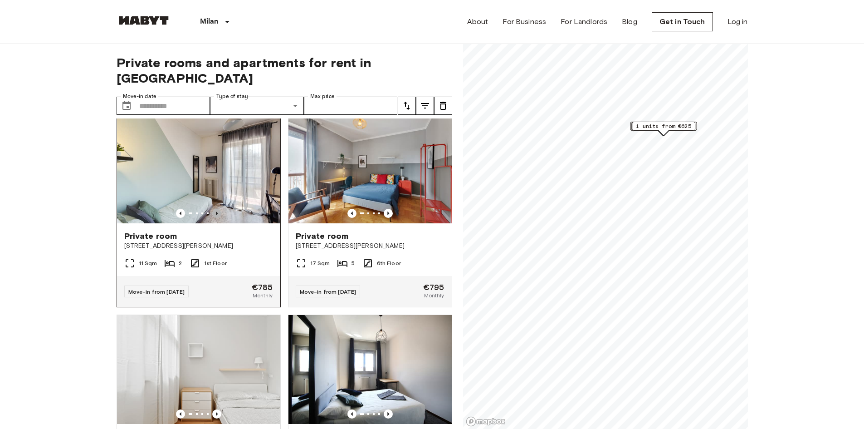
click at [218, 218] on icon "Previous image" at bounding box center [216, 213] width 9 height 9
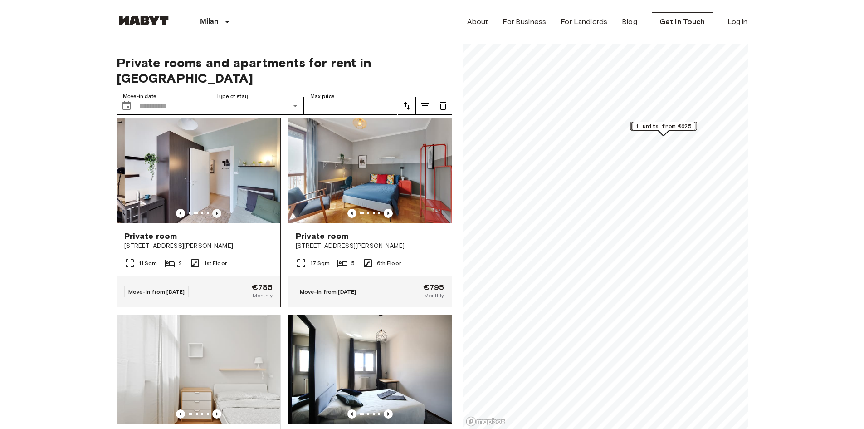
click at [218, 218] on icon "Previous image" at bounding box center [216, 213] width 9 height 9
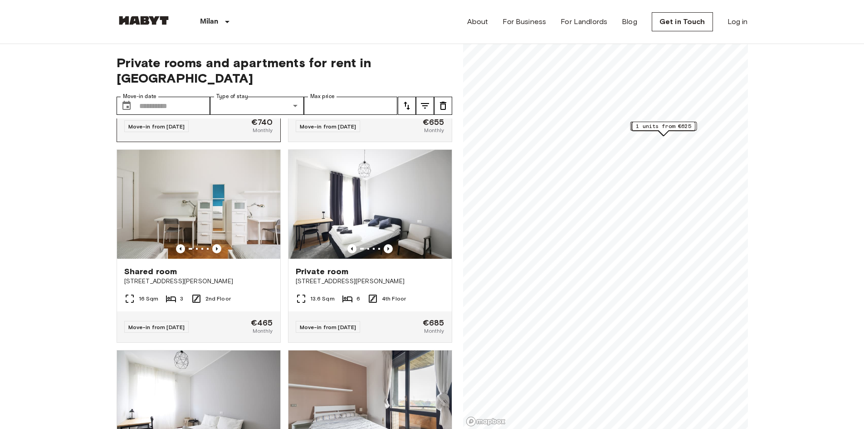
scroll to position [3429, 0]
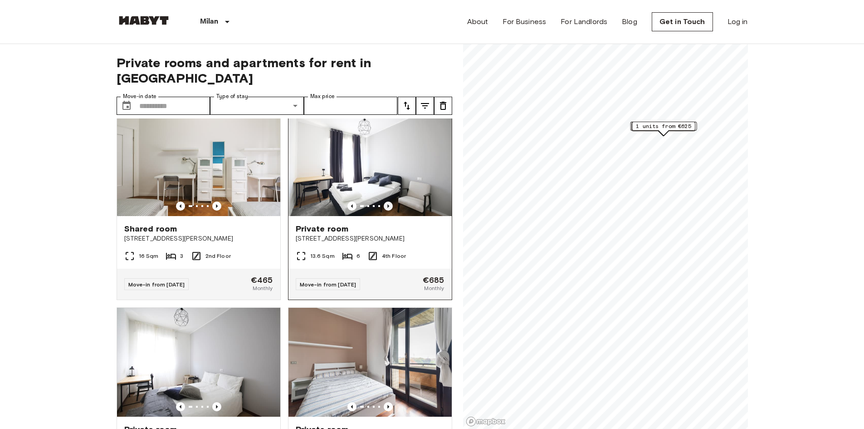
click at [384, 211] on icon "Previous image" at bounding box center [388, 205] width 9 height 9
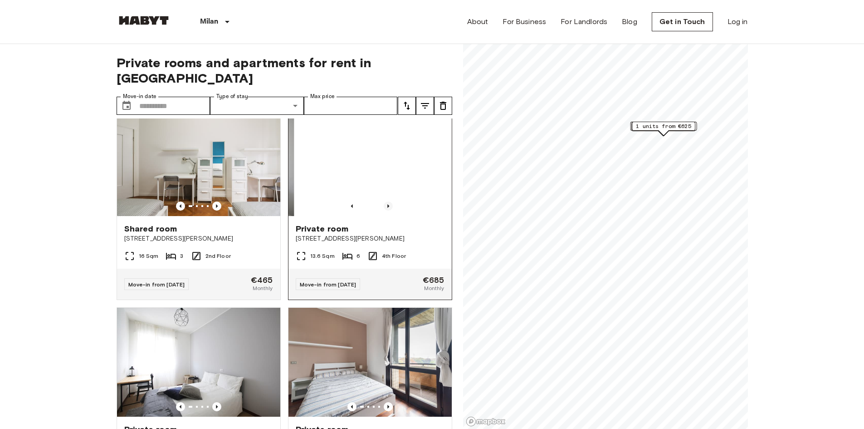
click at [384, 211] on icon "Previous image" at bounding box center [388, 205] width 9 height 9
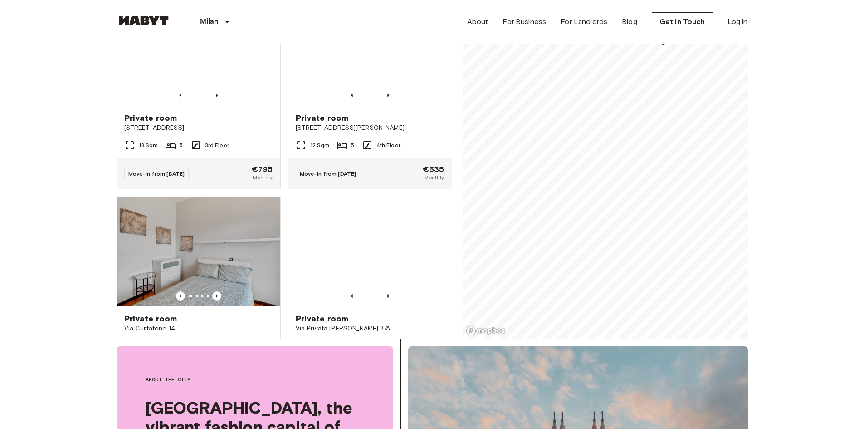
scroll to position [4890, 0]
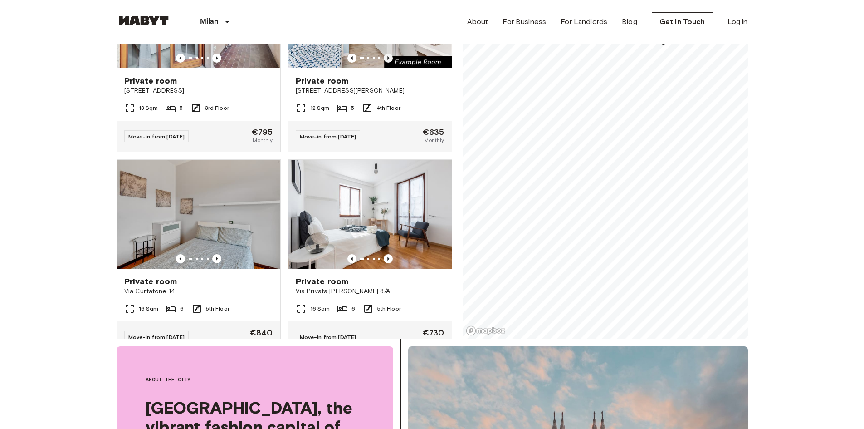
click at [388, 60] on icon "Previous image" at bounding box center [389, 58] width 2 height 4
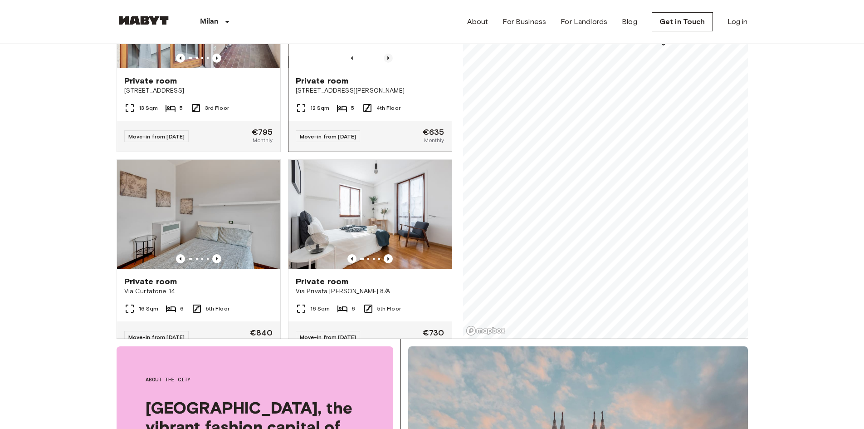
click at [388, 60] on icon "Previous image" at bounding box center [389, 58] width 2 height 4
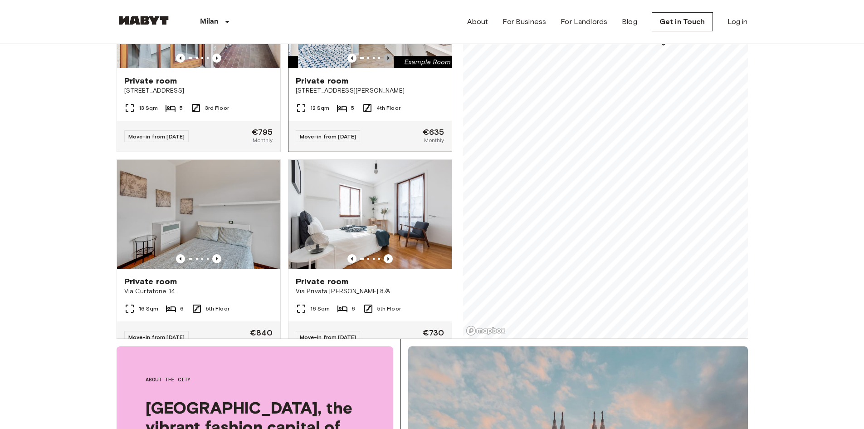
click at [388, 60] on icon "Previous image" at bounding box center [389, 58] width 2 height 4
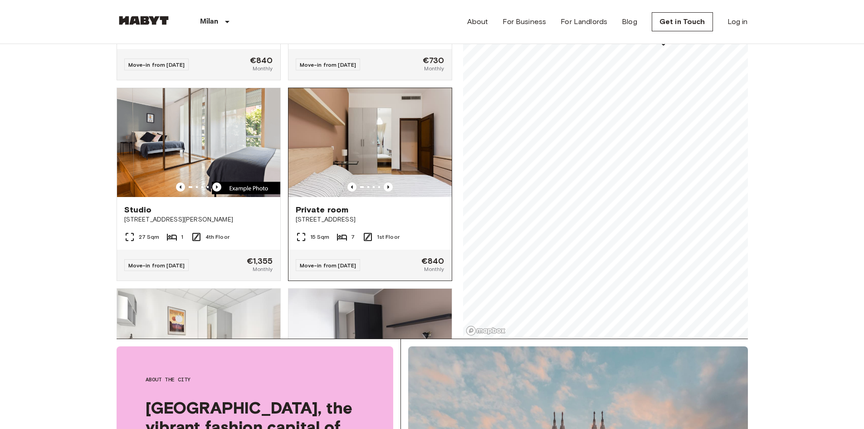
scroll to position [5253, 0]
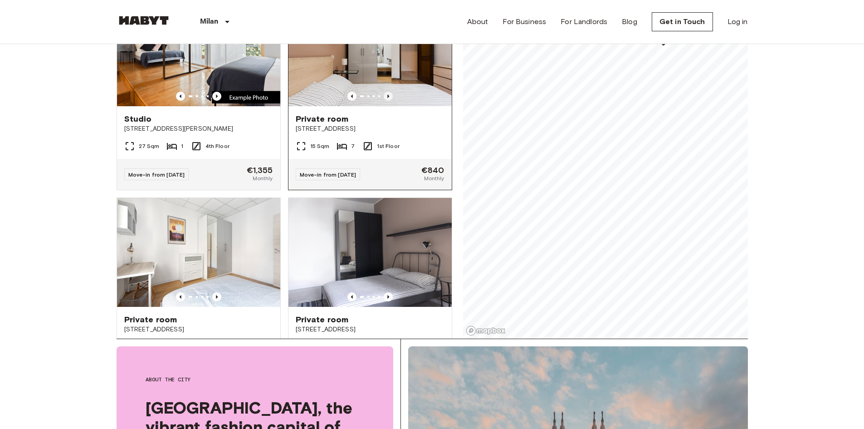
click at [384, 101] on icon "Previous image" at bounding box center [388, 96] width 9 height 9
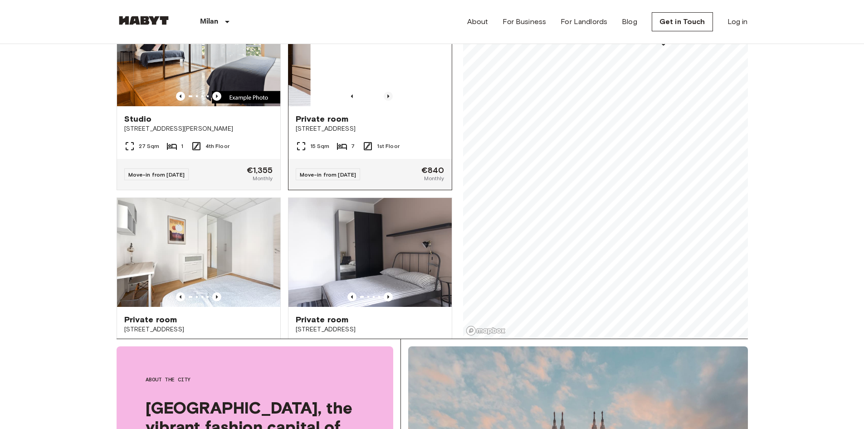
click at [384, 101] on icon "Previous image" at bounding box center [388, 96] width 9 height 9
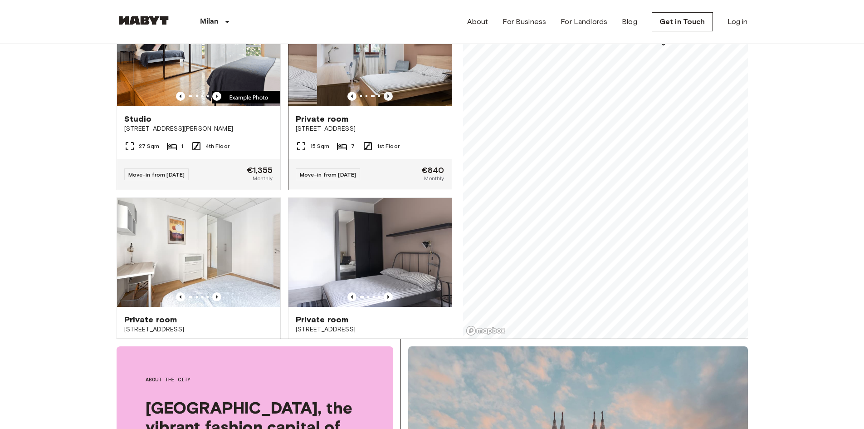
click at [384, 101] on icon "Previous image" at bounding box center [388, 96] width 9 height 9
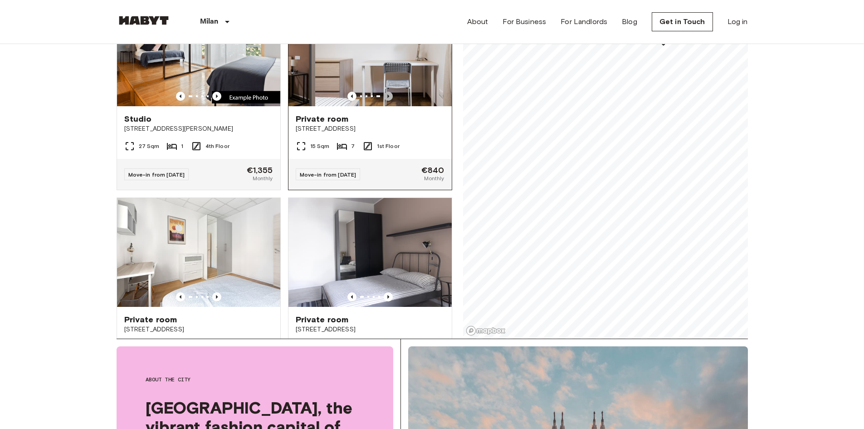
click at [384, 101] on icon "Previous image" at bounding box center [388, 96] width 9 height 9
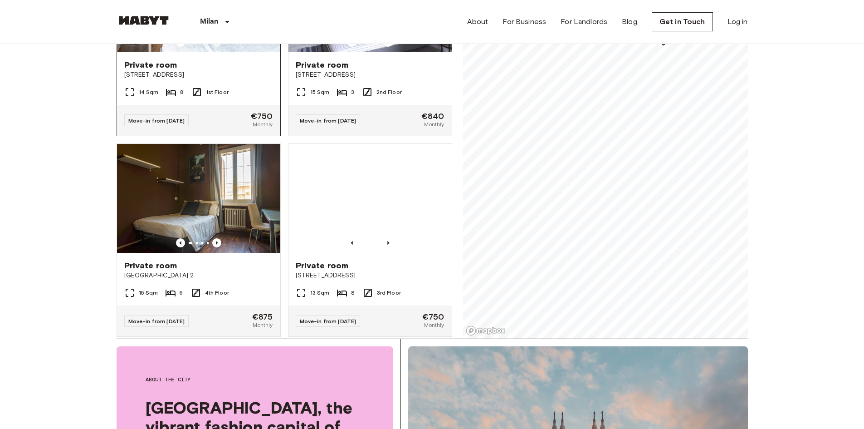
scroll to position [5480, 0]
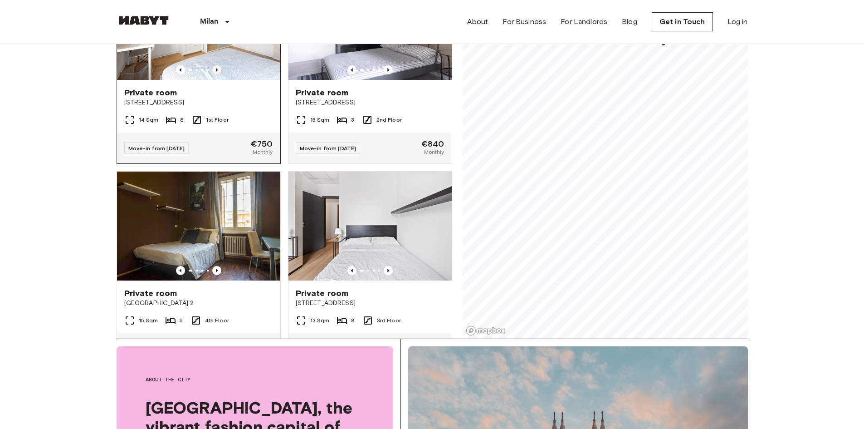
click at [214, 74] on icon "Previous image" at bounding box center [216, 69] width 9 height 9
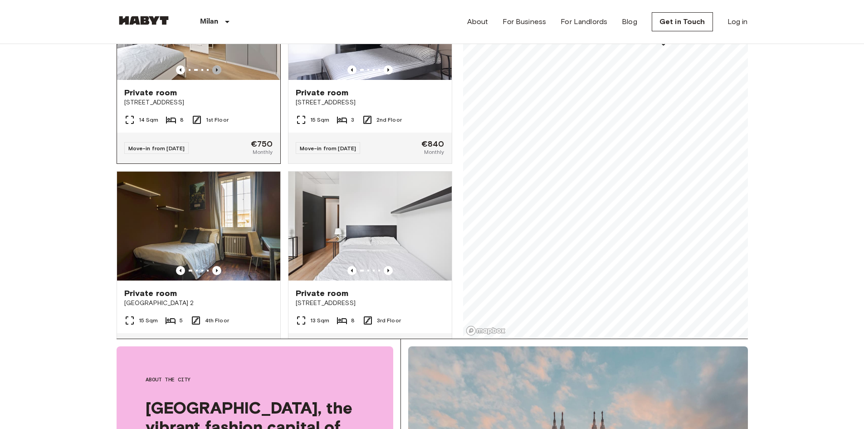
click at [214, 74] on icon "Previous image" at bounding box center [216, 69] width 9 height 9
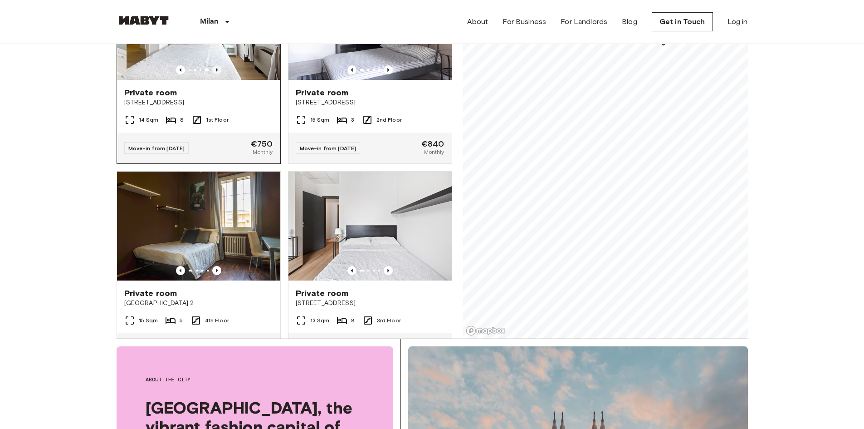
click at [214, 74] on icon "Previous image" at bounding box center [216, 69] width 9 height 9
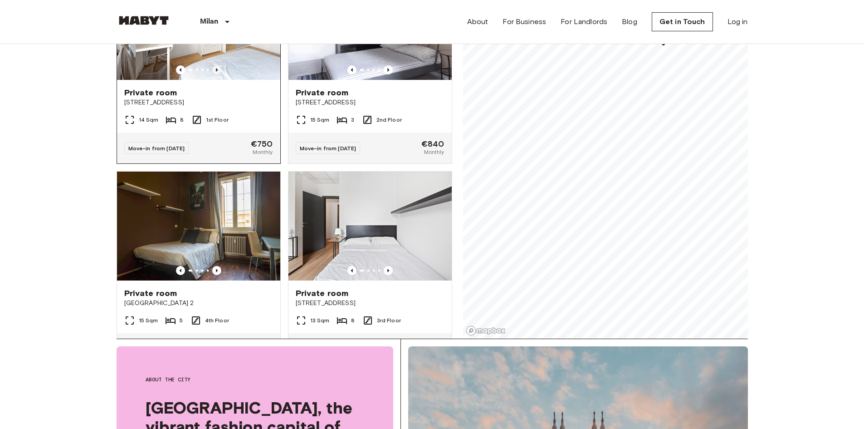
click at [214, 74] on icon "Previous image" at bounding box center [216, 69] width 9 height 9
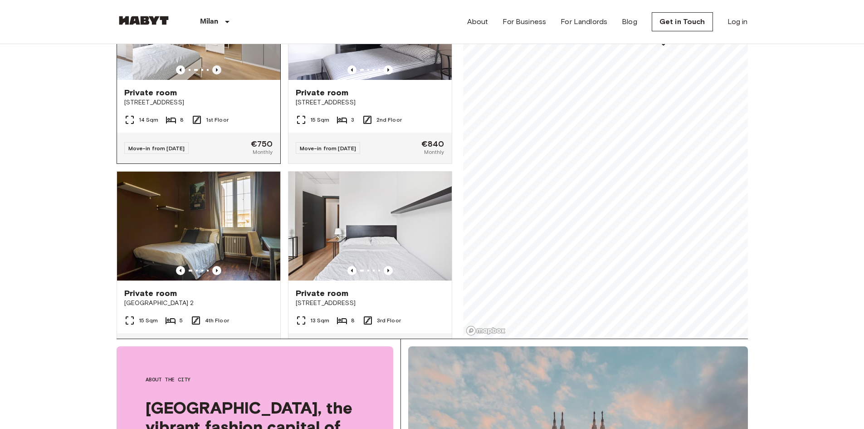
click at [215, 74] on icon "Previous image" at bounding box center [216, 69] width 9 height 9
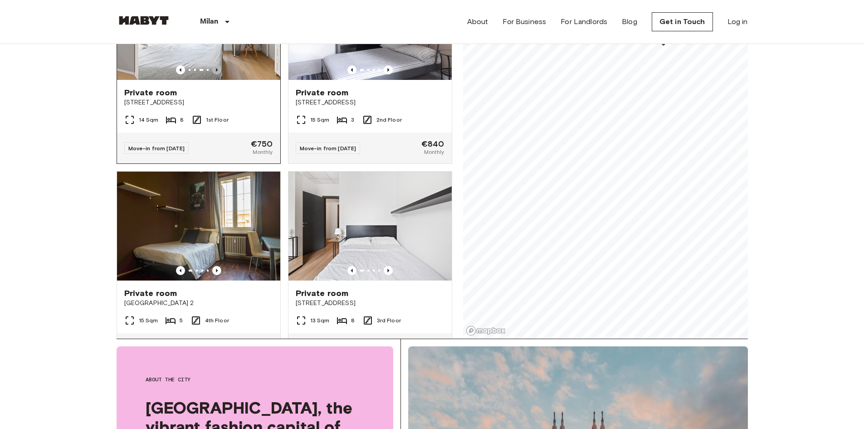
click at [216, 72] on icon "Previous image" at bounding box center [217, 70] width 2 height 4
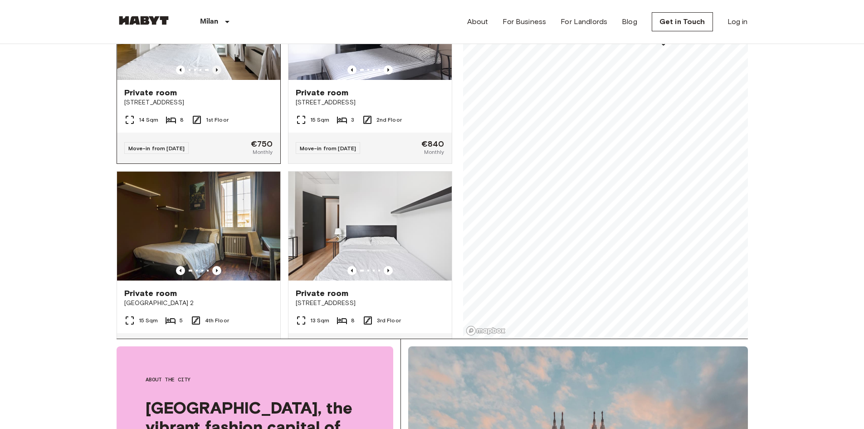
scroll to position [5616, 0]
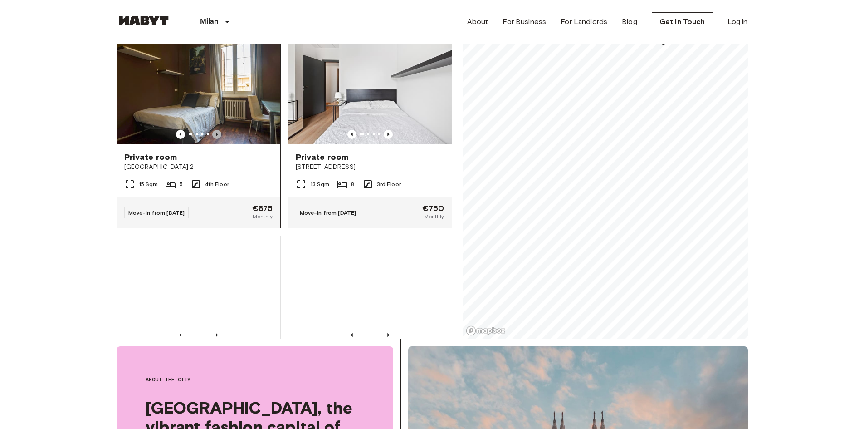
click at [214, 139] on icon "Previous image" at bounding box center [216, 134] width 9 height 9
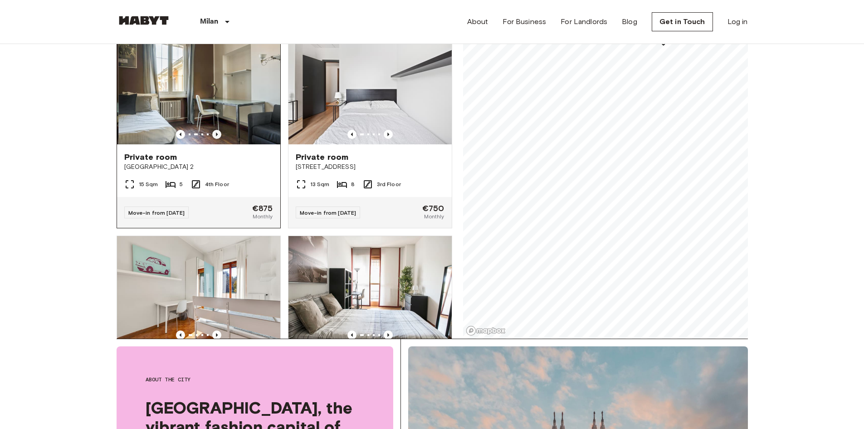
click at [214, 139] on icon "Previous image" at bounding box center [216, 134] width 9 height 9
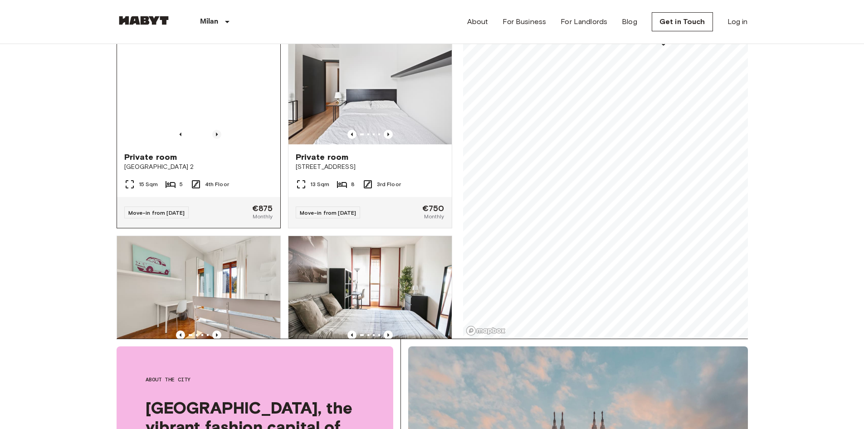
click at [214, 139] on icon "Previous image" at bounding box center [216, 134] width 9 height 9
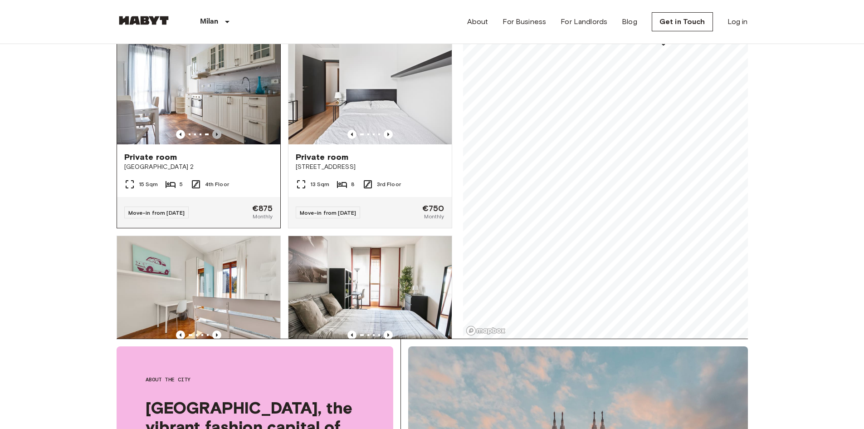
click at [214, 139] on icon "Previous image" at bounding box center [216, 134] width 9 height 9
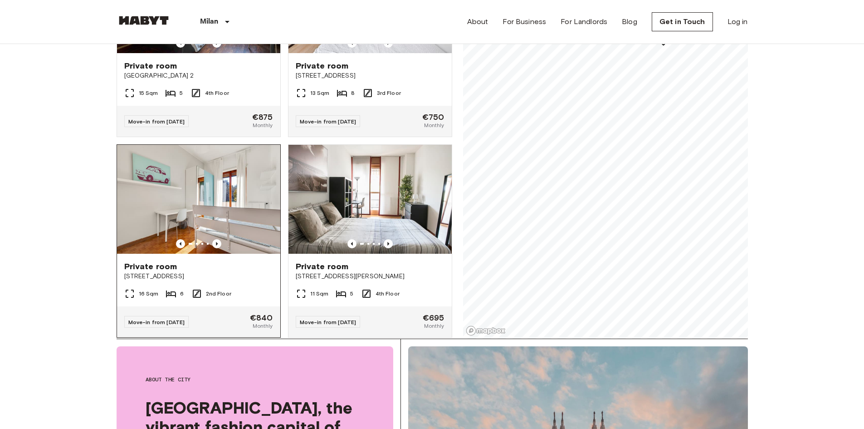
scroll to position [5706, 0]
click at [216, 48] on icon "Previous image" at bounding box center [216, 43] width 9 height 9
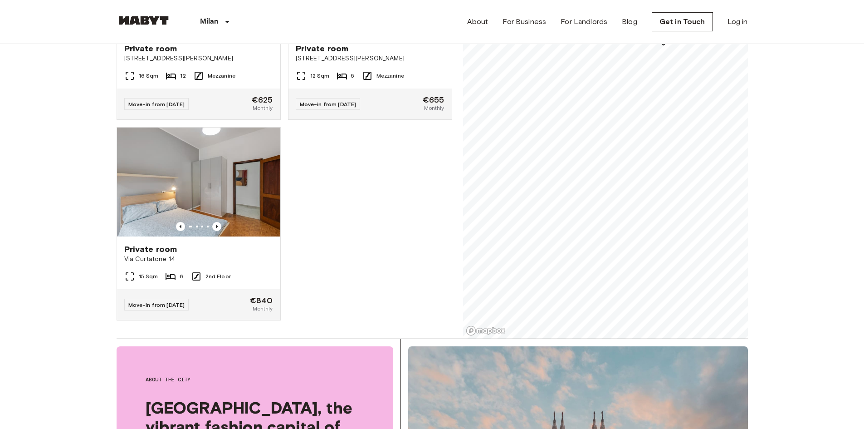
scroll to position [7077, 0]
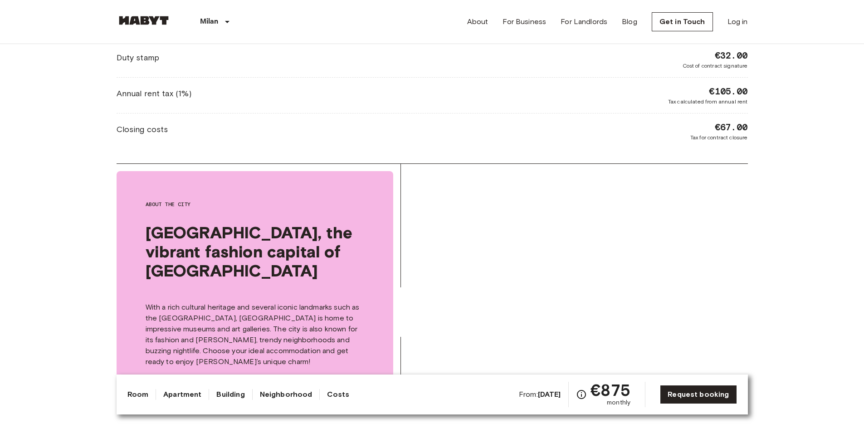
scroll to position [1134, 0]
